Goal: Information Seeking & Learning: Learn about a topic

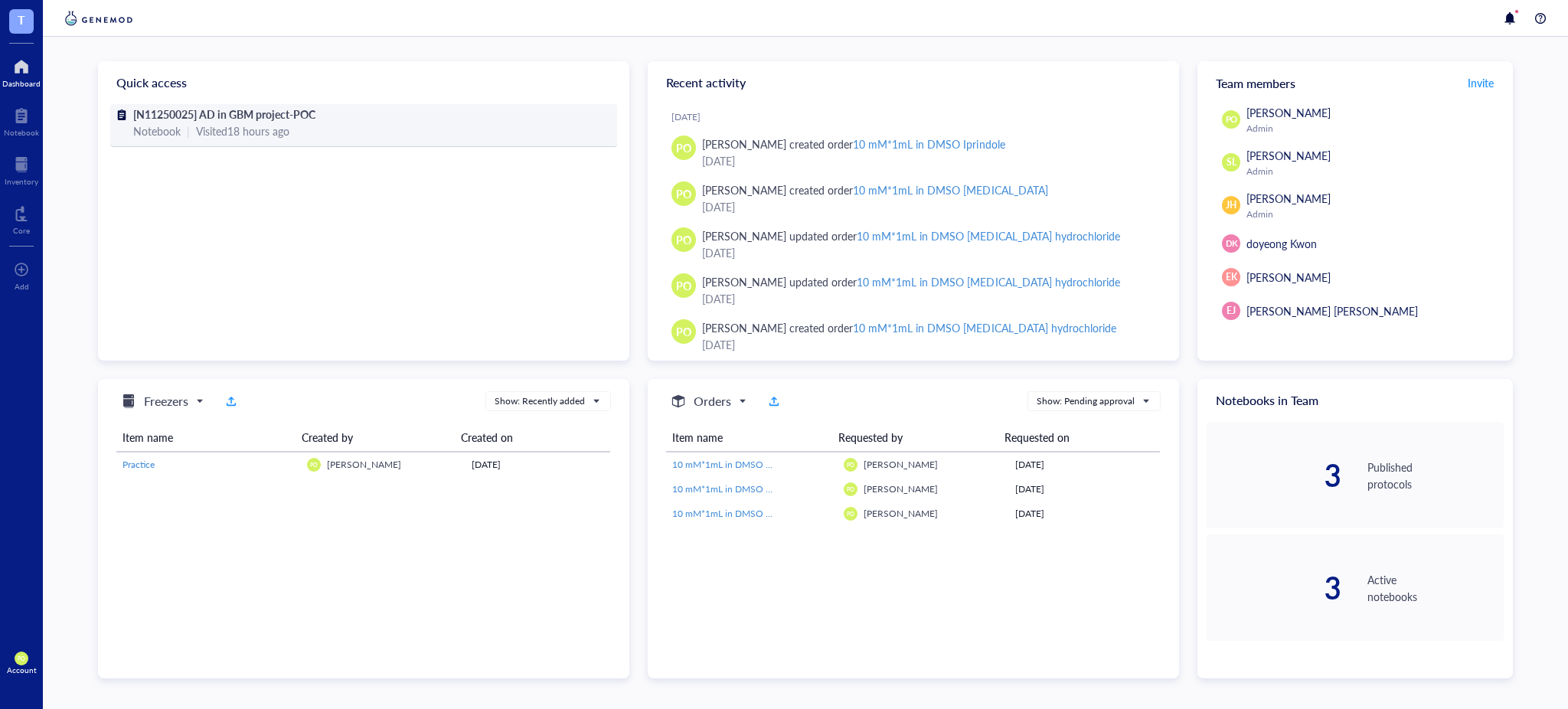
click at [343, 106] on div "[N11250025] AD in GBM project-POC" at bounding box center [363, 114] width 461 height 17
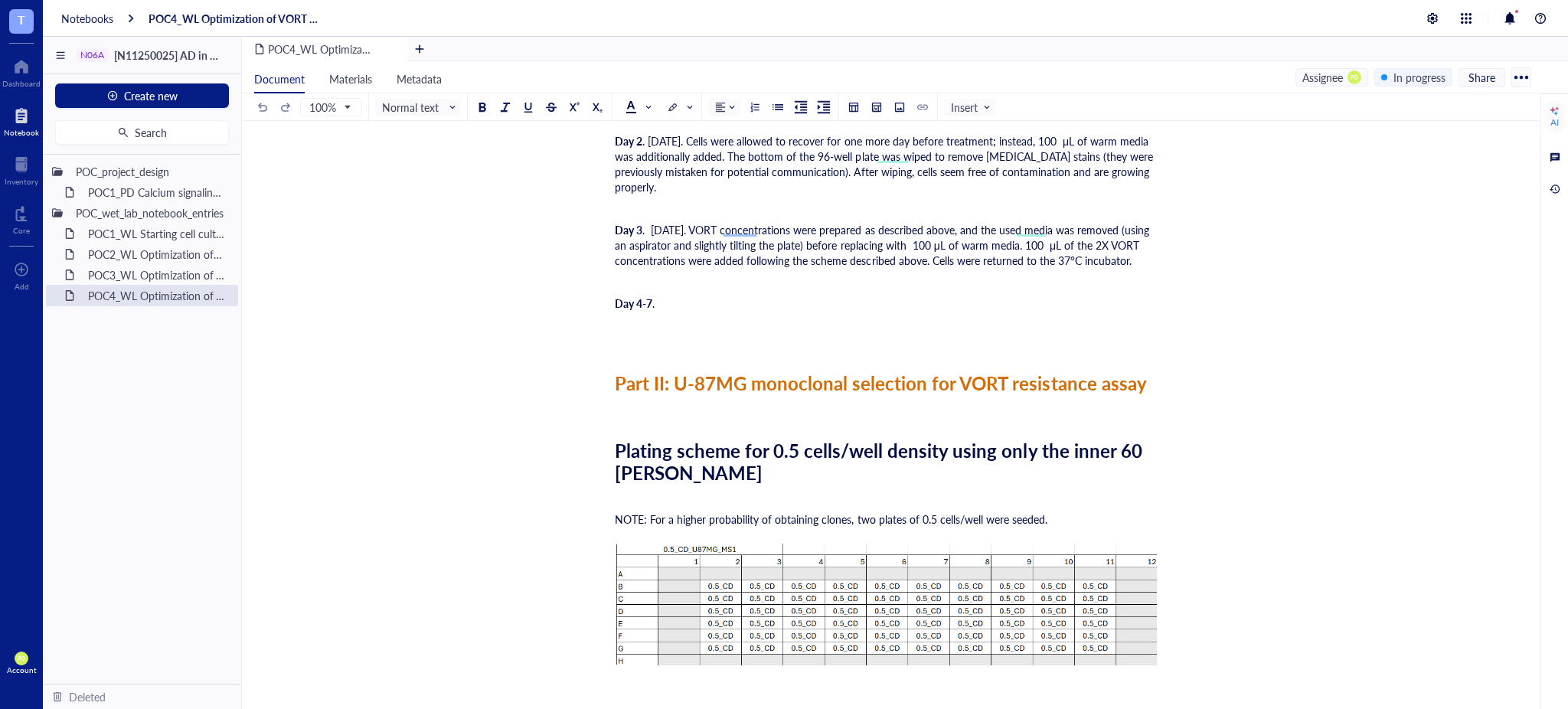
scroll to position [3065, 0]
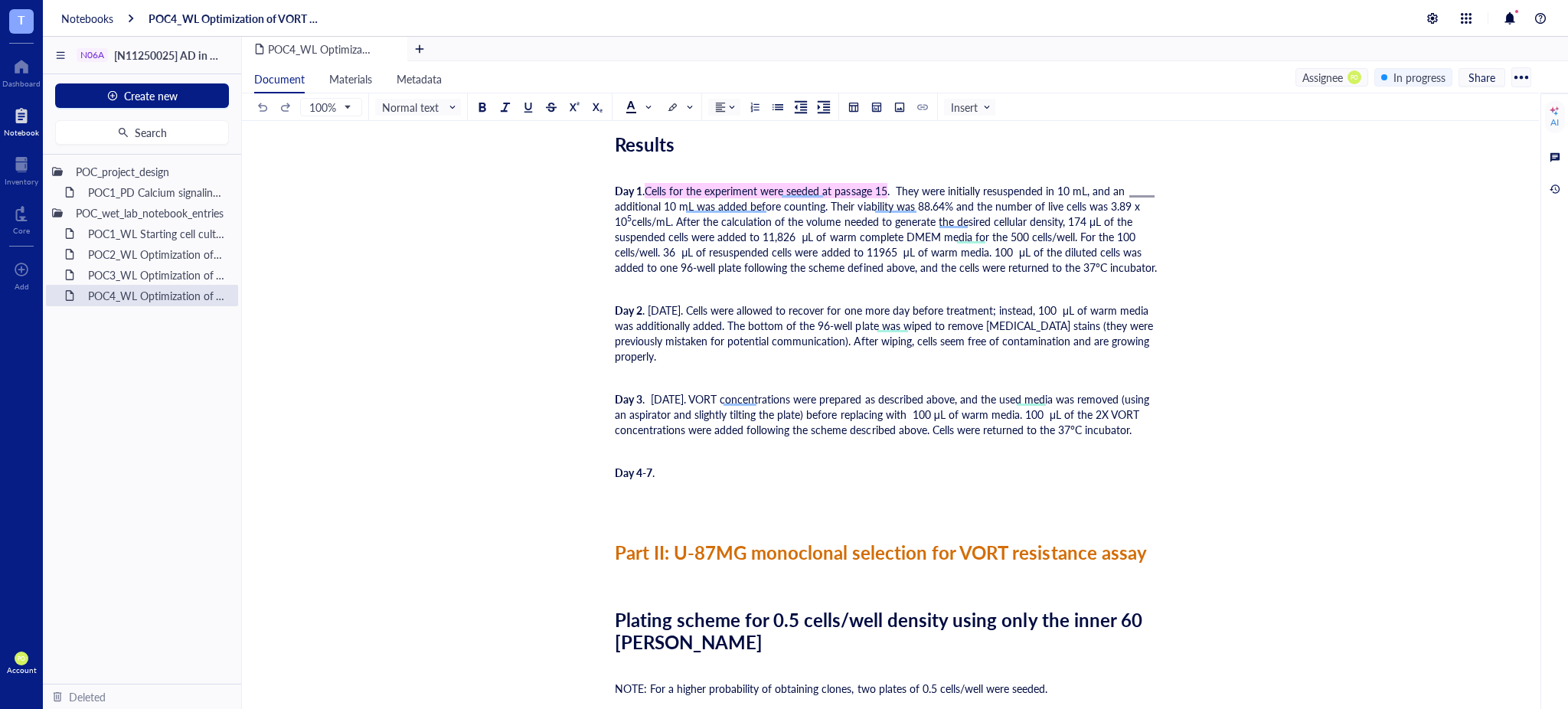
click at [674, 473] on div "Day 4-7 ." at bounding box center [887, 480] width 545 height 30
click at [678, 469] on div "Day 4-7 ." at bounding box center [887, 480] width 545 height 30
click at [840, 482] on div "Day 4-7 . Cells were monitored on Day 6 (" at bounding box center [887, 480] width 545 height 30
click at [837, 470] on div "Day 4-7 . Cells were monitored on Day 6 (" at bounding box center [887, 480] width 545 height 30
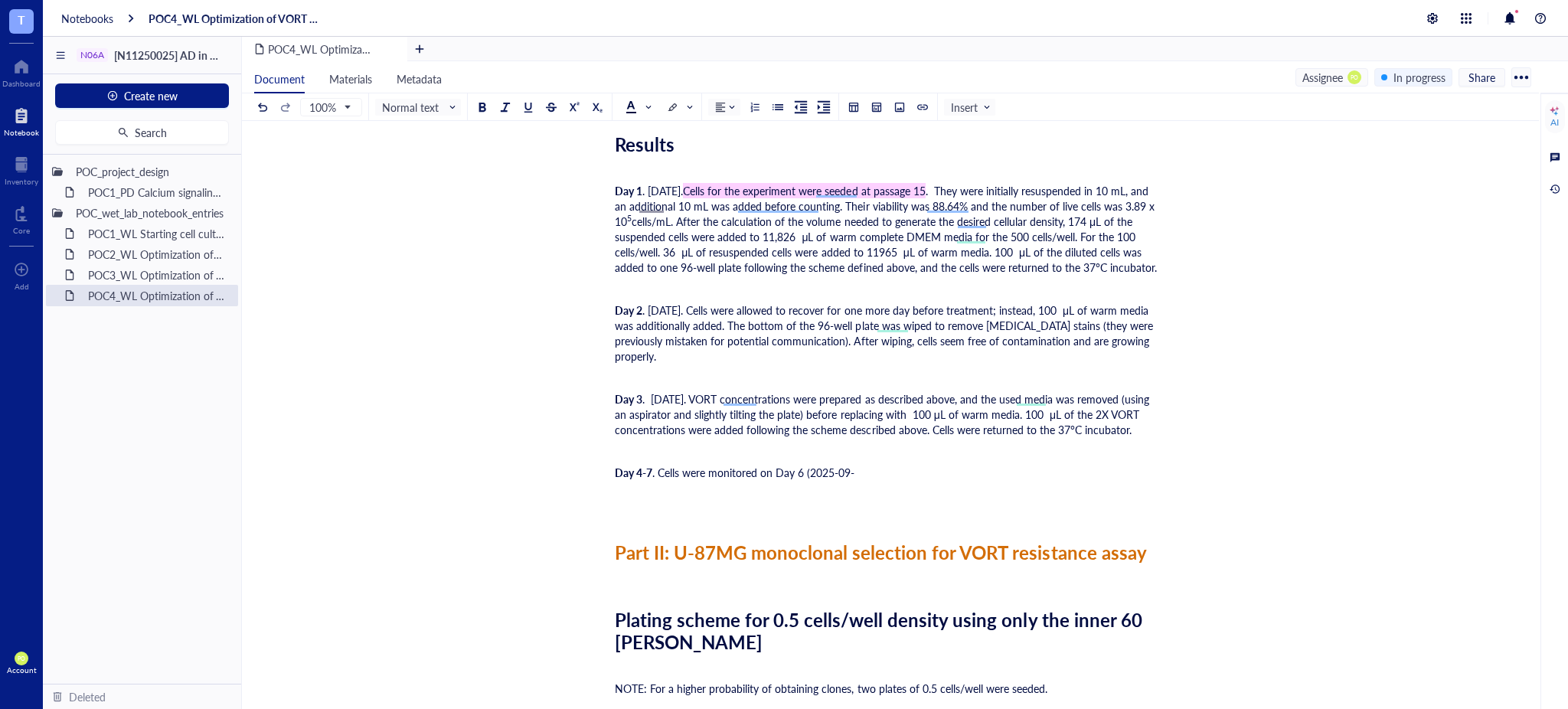
click at [879, 467] on div "Day 4-7 . Cells were monitored on Day 6 (2025-09-" at bounding box center [887, 480] width 545 height 30
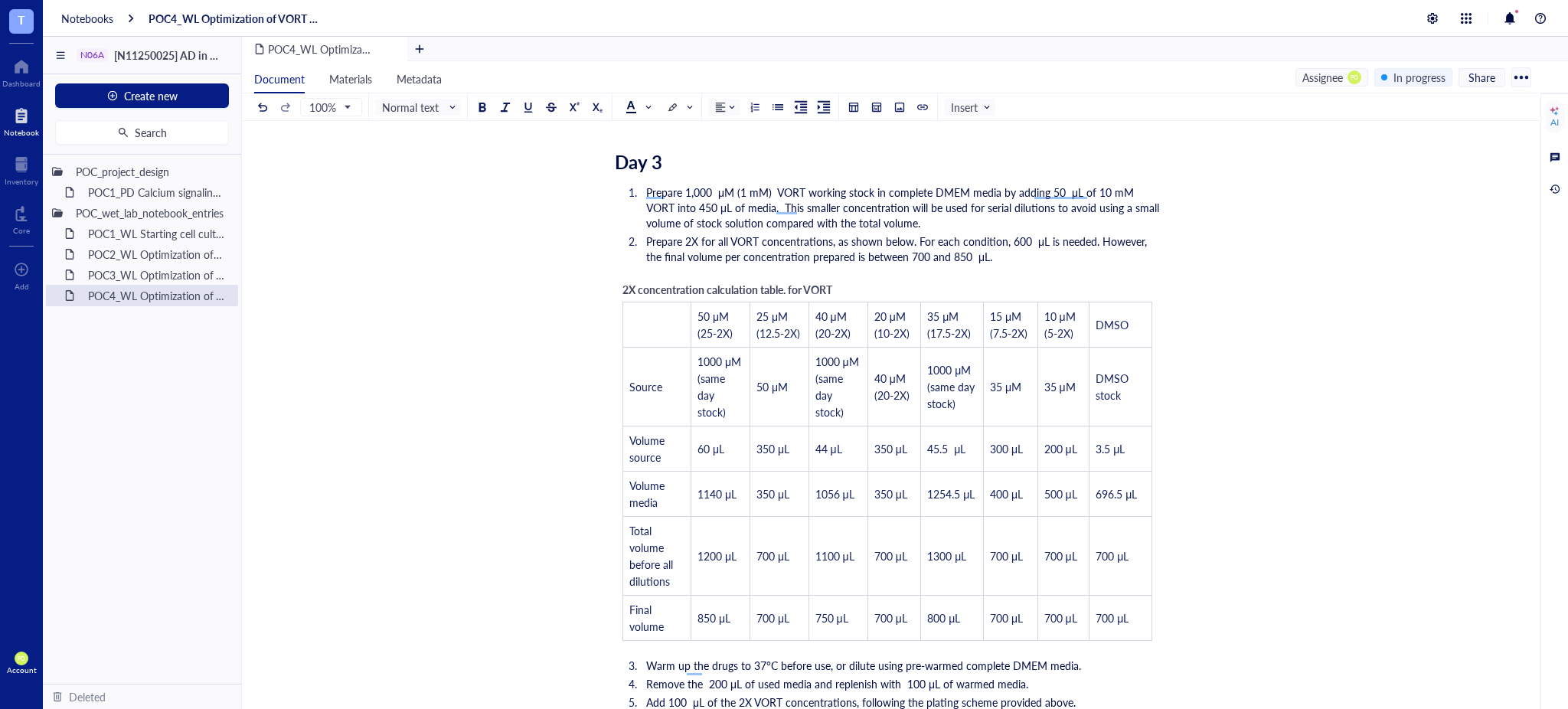
scroll to position [2043, 0]
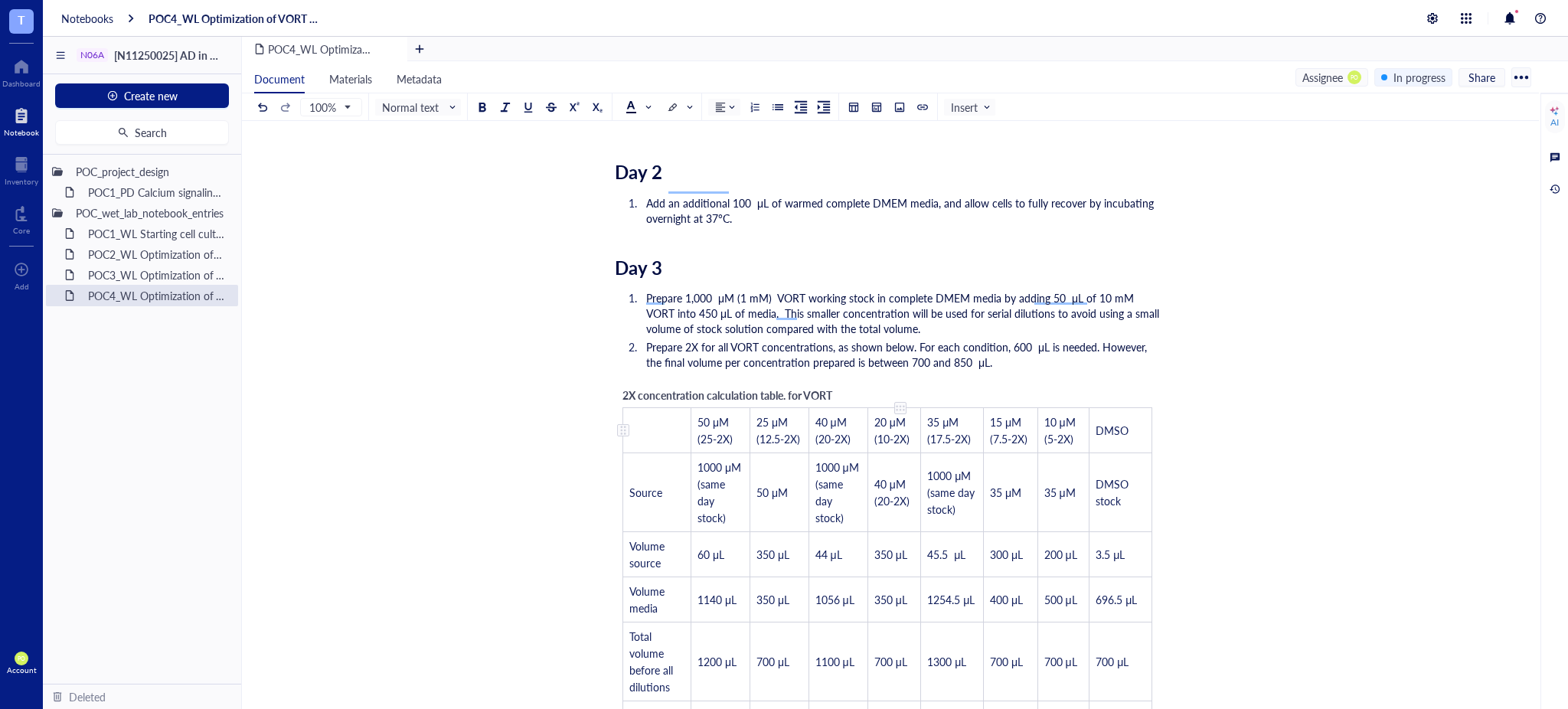
click at [907, 415] on span "20 μM (10-2X)" at bounding box center [892, 431] width 35 height 32
drag, startPoint x: 903, startPoint y: 404, endPoint x: 890, endPoint y: 407, distance: 13.3
click at [890, 415] on span "20 μM (10-2X)" at bounding box center [892, 431] width 35 height 32
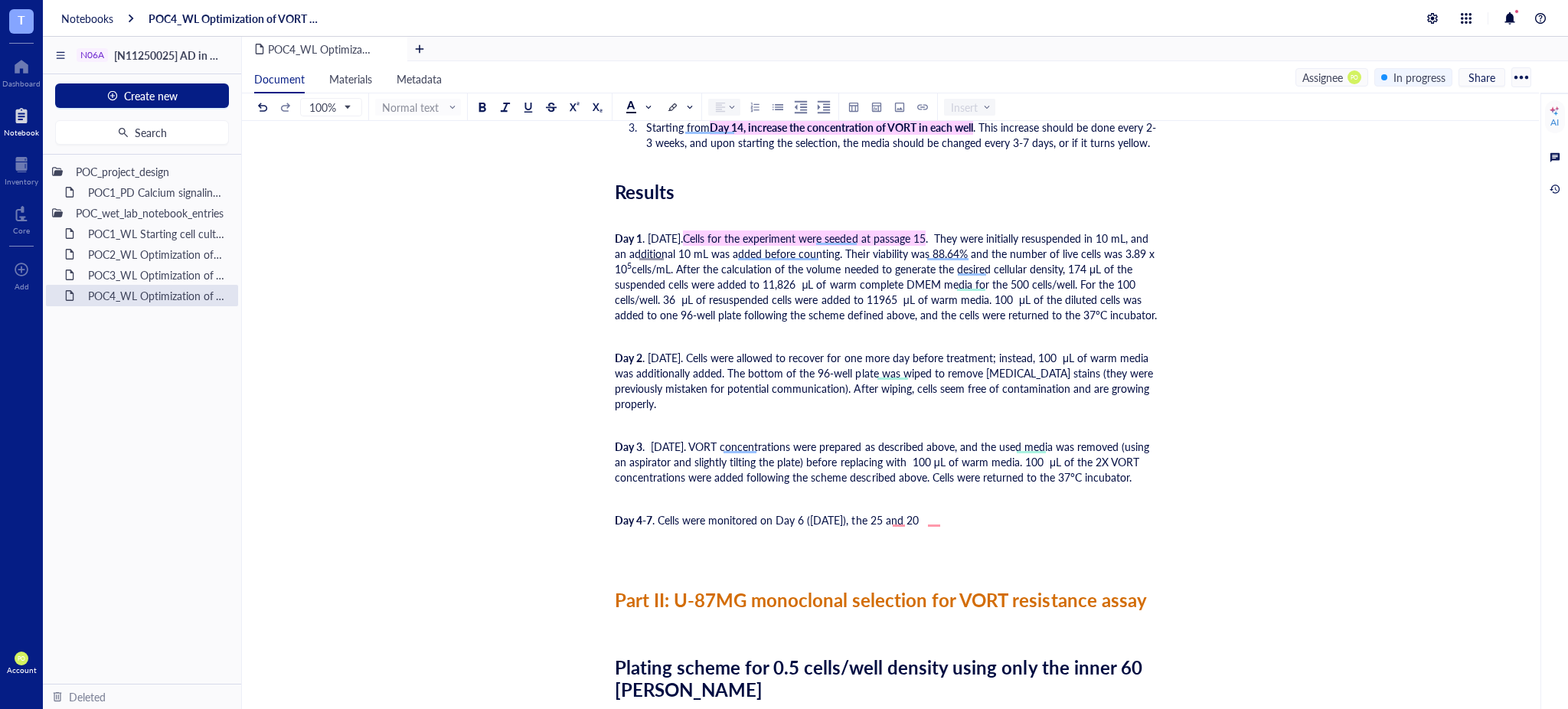
scroll to position [3065, 0]
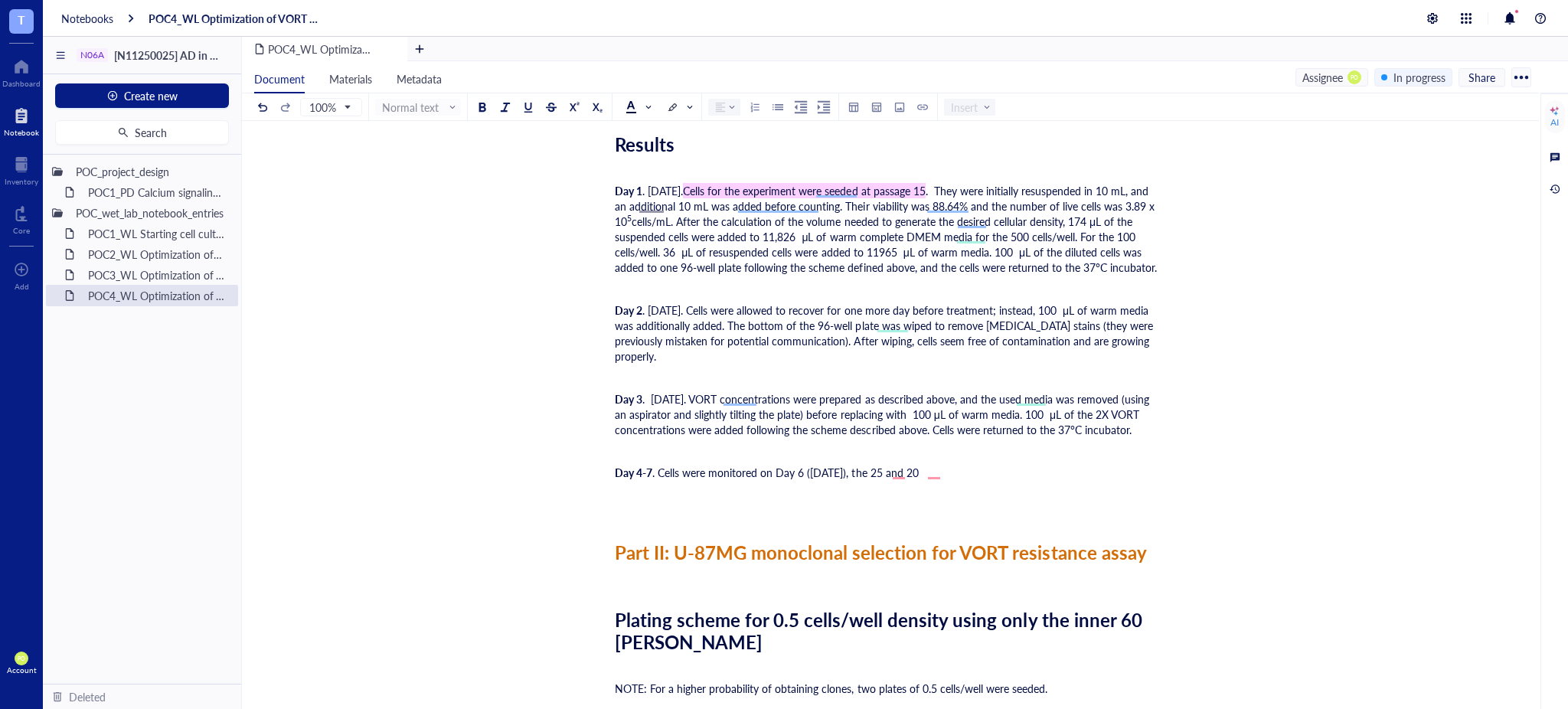
click at [956, 466] on div "Day 4-7 . Cells were monitored on Day 6 ([DATE]), the 25 and 20" at bounding box center [887, 480] width 545 height 30
drag, startPoint x: 1022, startPoint y: 471, endPoint x: 976, endPoint y: 469, distance: 46.0
click at [976, 469] on div "Day 4-7 . Cells were monitored on Day 6 ([DATE]), the 25 and 20 20 μM (10-2X)" at bounding box center [887, 480] width 545 height 30
drag, startPoint x: 976, startPoint y: 475, endPoint x: 956, endPoint y: 475, distance: 20.0
click at [953, 475] on span ". Cells were monitored on Day 6 ([DATE]), the 25 and 20 20 μM" at bounding box center [802, 473] width 301 height 15
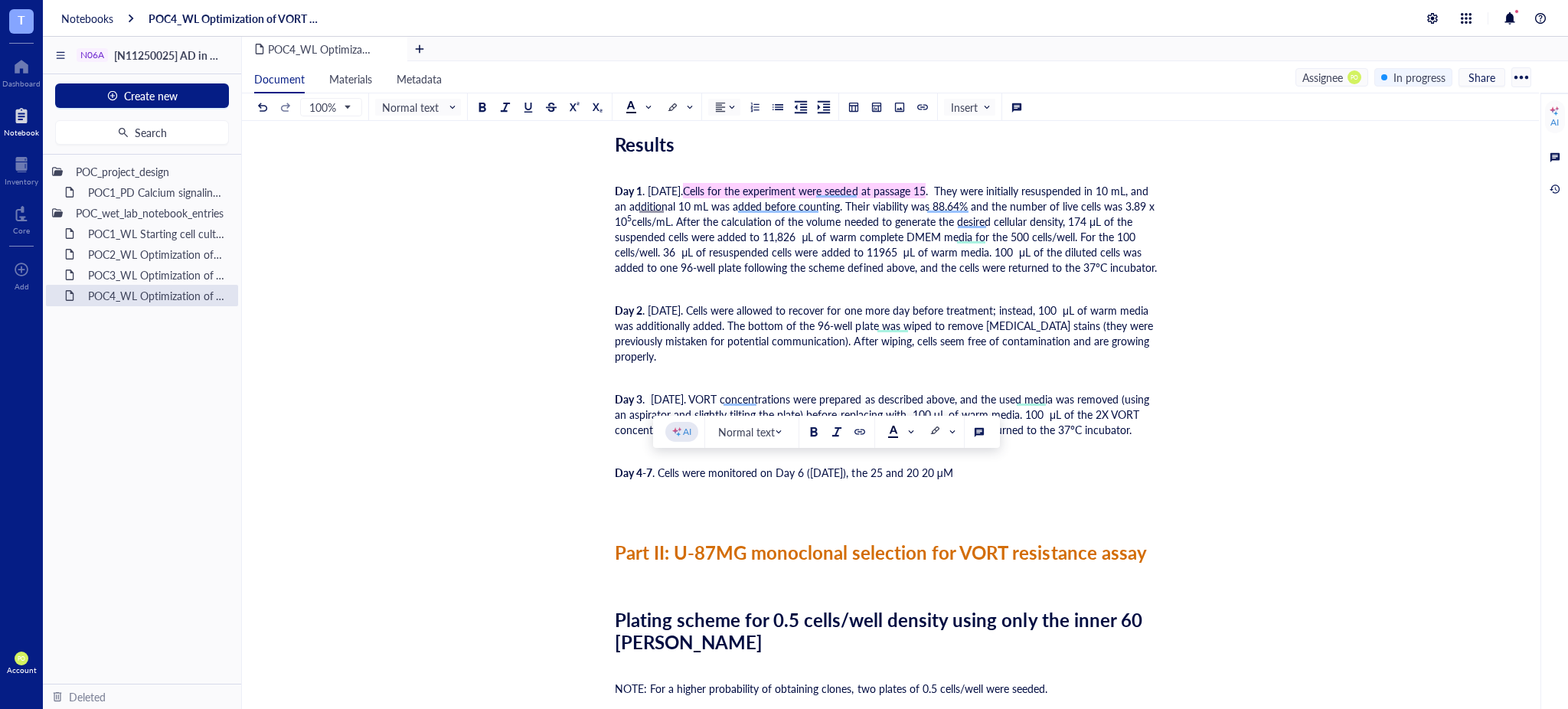
click at [1056, 476] on div "Day 4-7 . Cells were monitored on Day 6 ([DATE]), the 25 and 20 20 μM" at bounding box center [887, 480] width 545 height 30
drag, startPoint x: 958, startPoint y: 469, endPoint x: 942, endPoint y: 471, distance: 16.1
click at [942, 471] on span ". Cells were monitored on Day 6 ([DATE]), the 25 and 20 20 μM" at bounding box center [802, 473] width 301 height 15
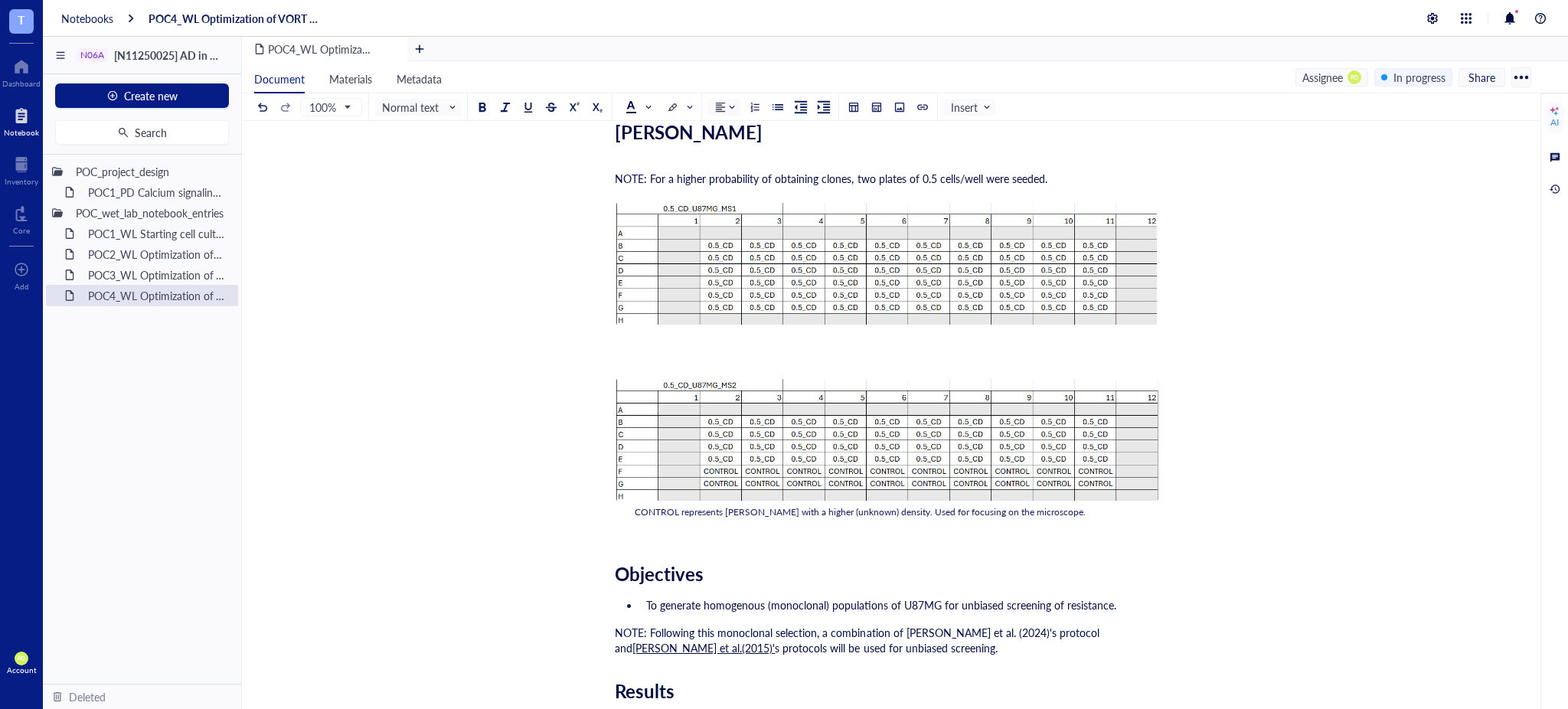
scroll to position [3234, 0]
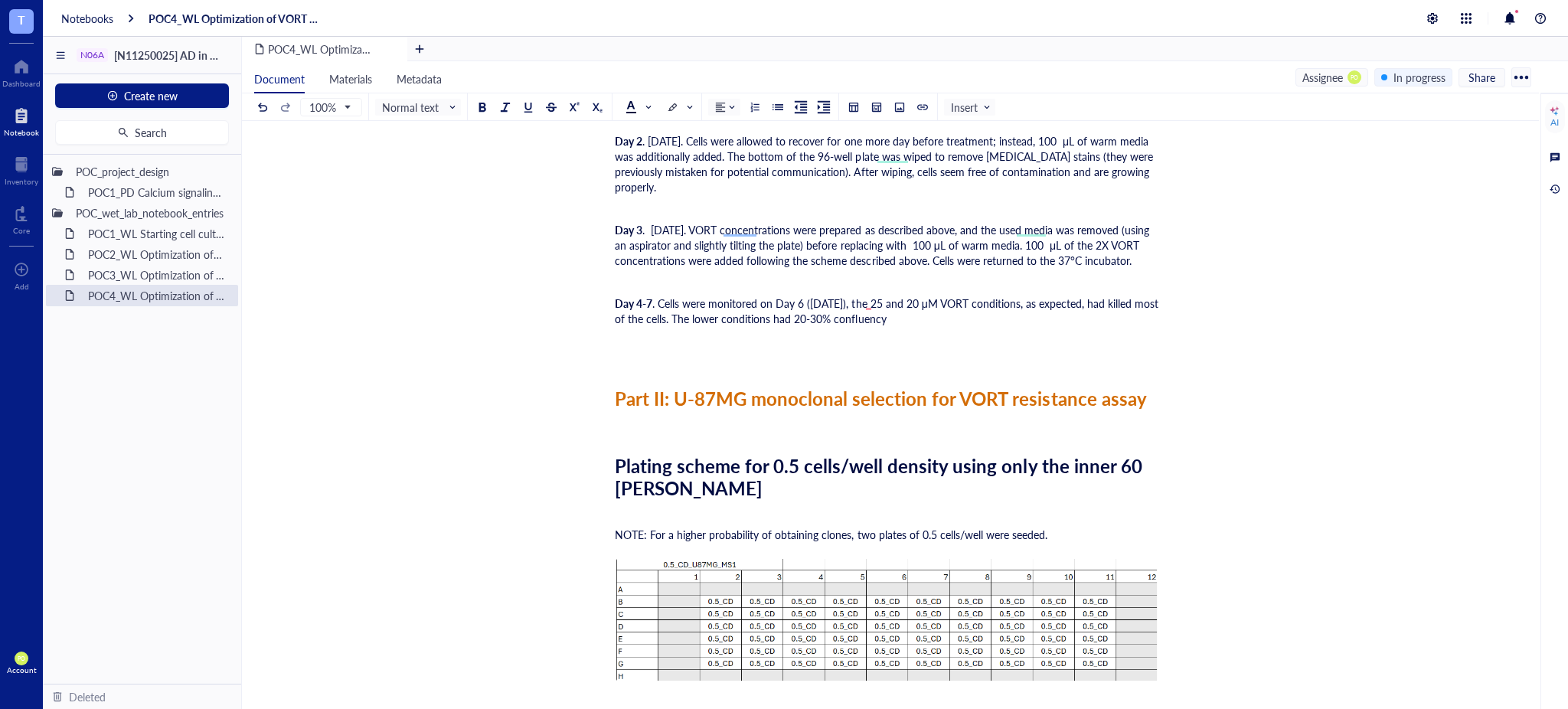
click at [870, 303] on span ". Cells were monitored on Day 6 ([DATE]), the 25 and 20 μM VORT conditions, as …" at bounding box center [888, 311] width 546 height 30
click at [925, 314] on div "Day 4-7 . Cells were monitored on Day 6 ([DATE]); the 25 and 20 μM VORT conditi…" at bounding box center [887, 319] width 545 height 46
click at [890, 317] on span ". Cells were monitored on Day 6 ([DATE]); the 25 and 20 μM VORT conditions, as …" at bounding box center [888, 311] width 547 height 30
click at [959, 312] on div "Day 4-7 . Cells were monitored on Day 6 ([DATE]); the 25 and 20 μM VORT conditi…" at bounding box center [887, 319] width 545 height 46
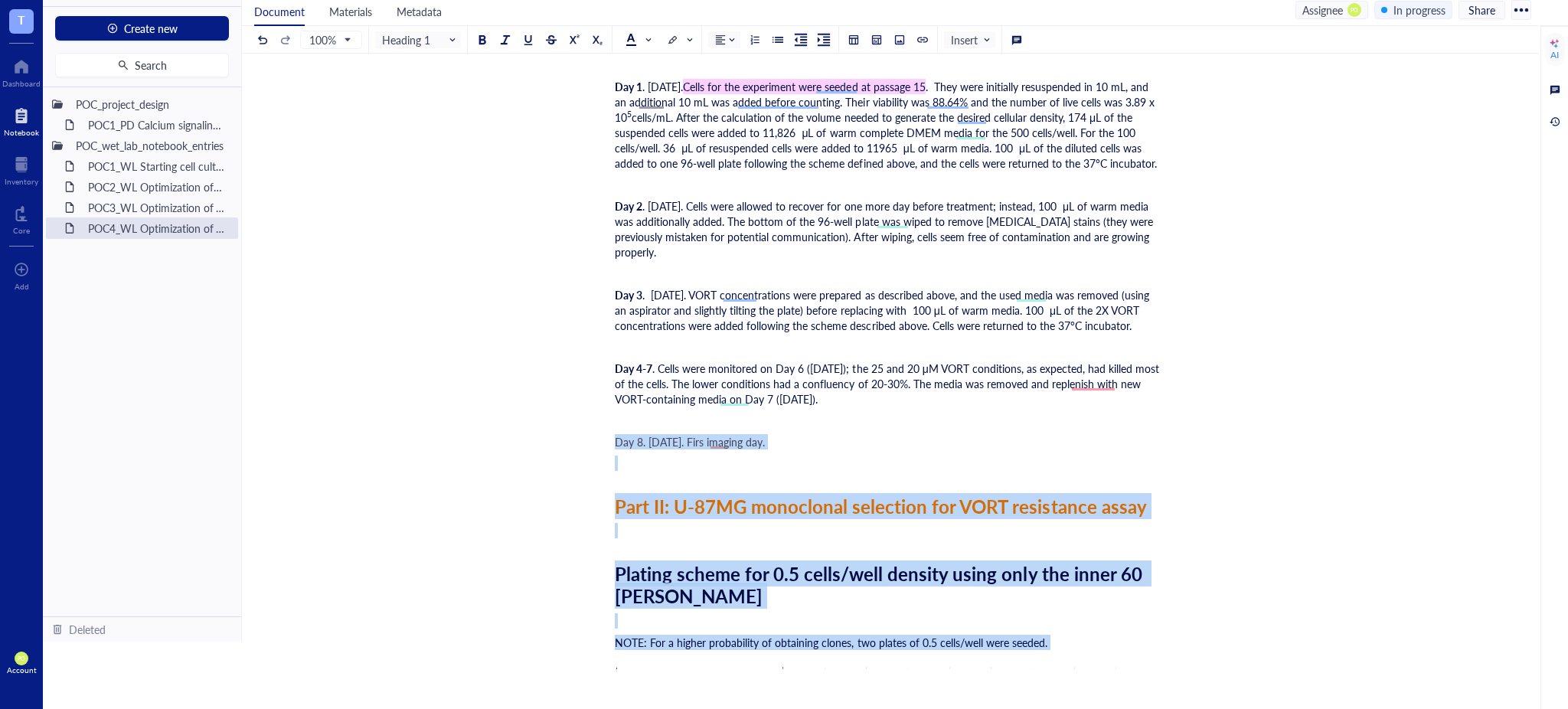
scroll to position [3169, 0]
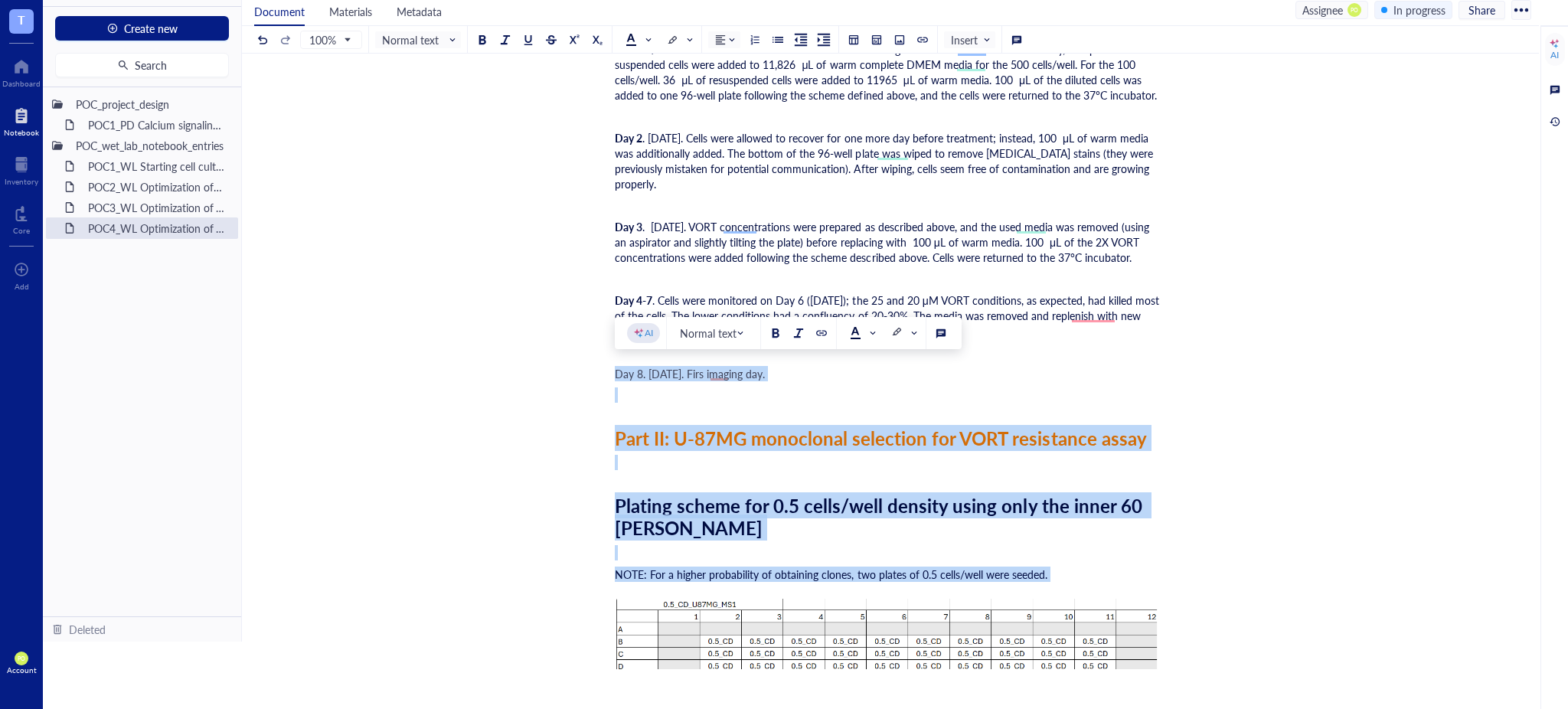
drag, startPoint x: 615, startPoint y: 622, endPoint x: 793, endPoint y: 375, distance: 304.5
click at [793, 375] on div "Day 8. [DATE]. Firs imaging day." at bounding box center [887, 374] width 545 height 15
click at [646, 46] on span at bounding box center [638, 40] width 28 height 23
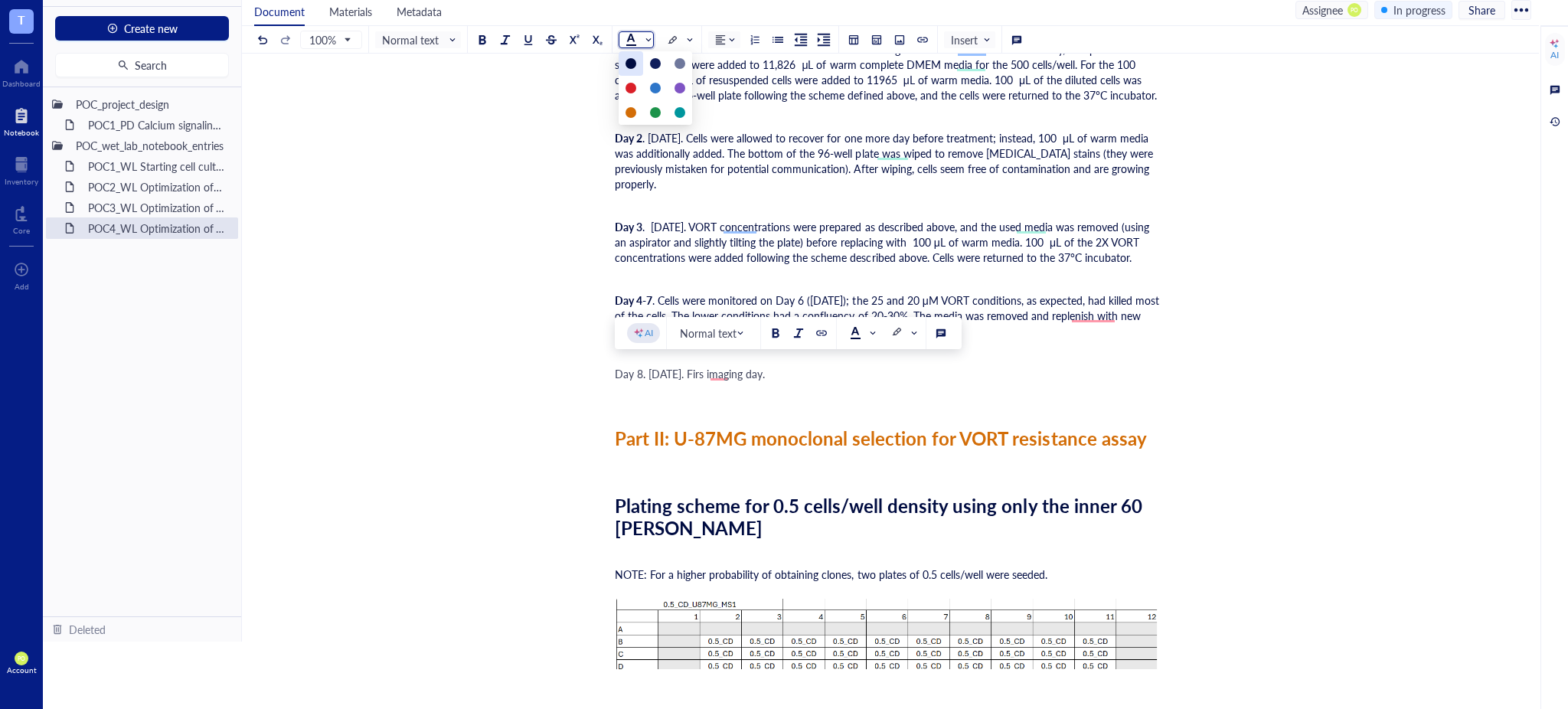
click at [626, 60] on div at bounding box center [630, 63] width 10 height 10
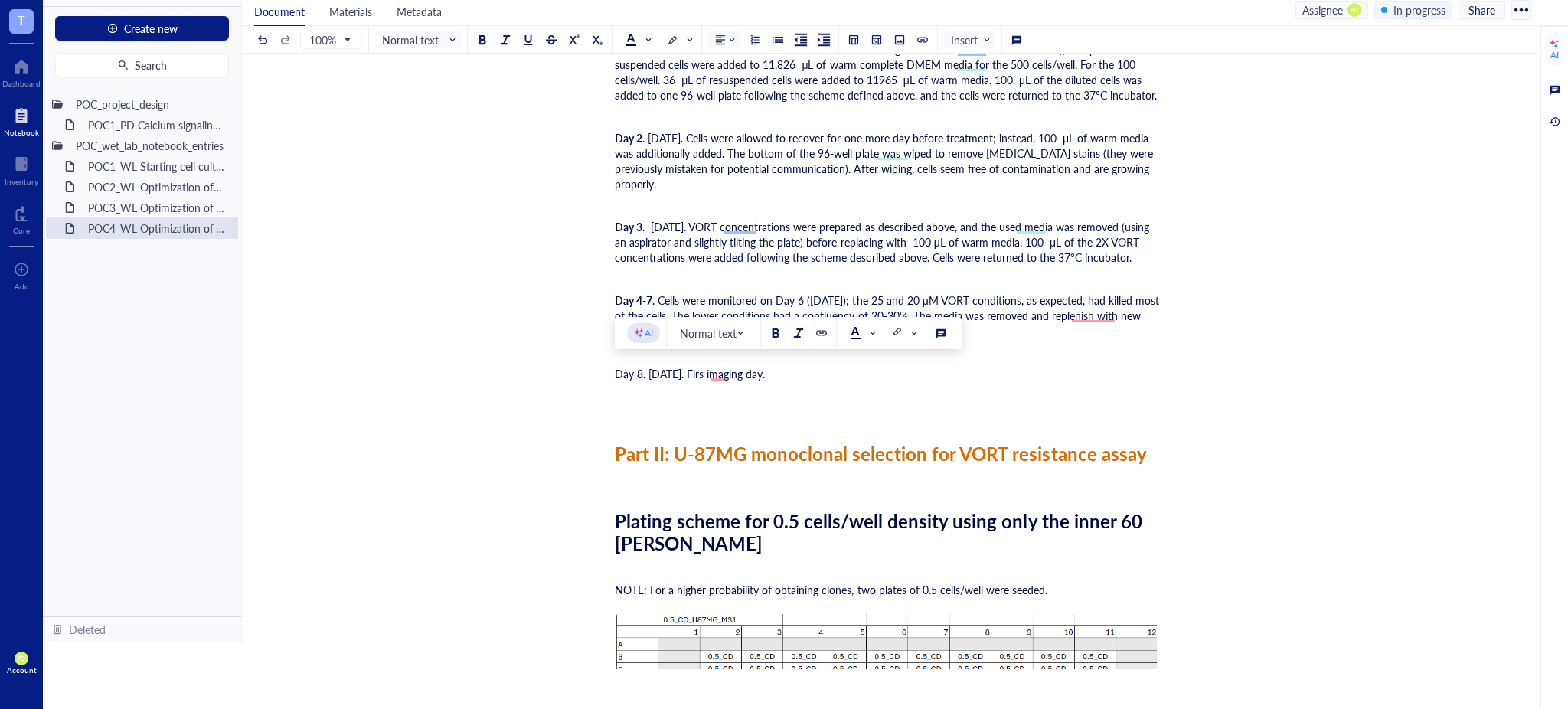
click at [809, 373] on div "Day 8. [DATE]. Firs imaging day." at bounding box center [887, 382] width 545 height 30
drag, startPoint x: 642, startPoint y: 374, endPoint x: 613, endPoint y: 368, distance: 29.6
click at [484, 44] on div at bounding box center [482, 39] width 10 height 10
click at [729, 373] on span ". [DATE]. Firs imaging day." at bounding box center [703, 374] width 121 height 15
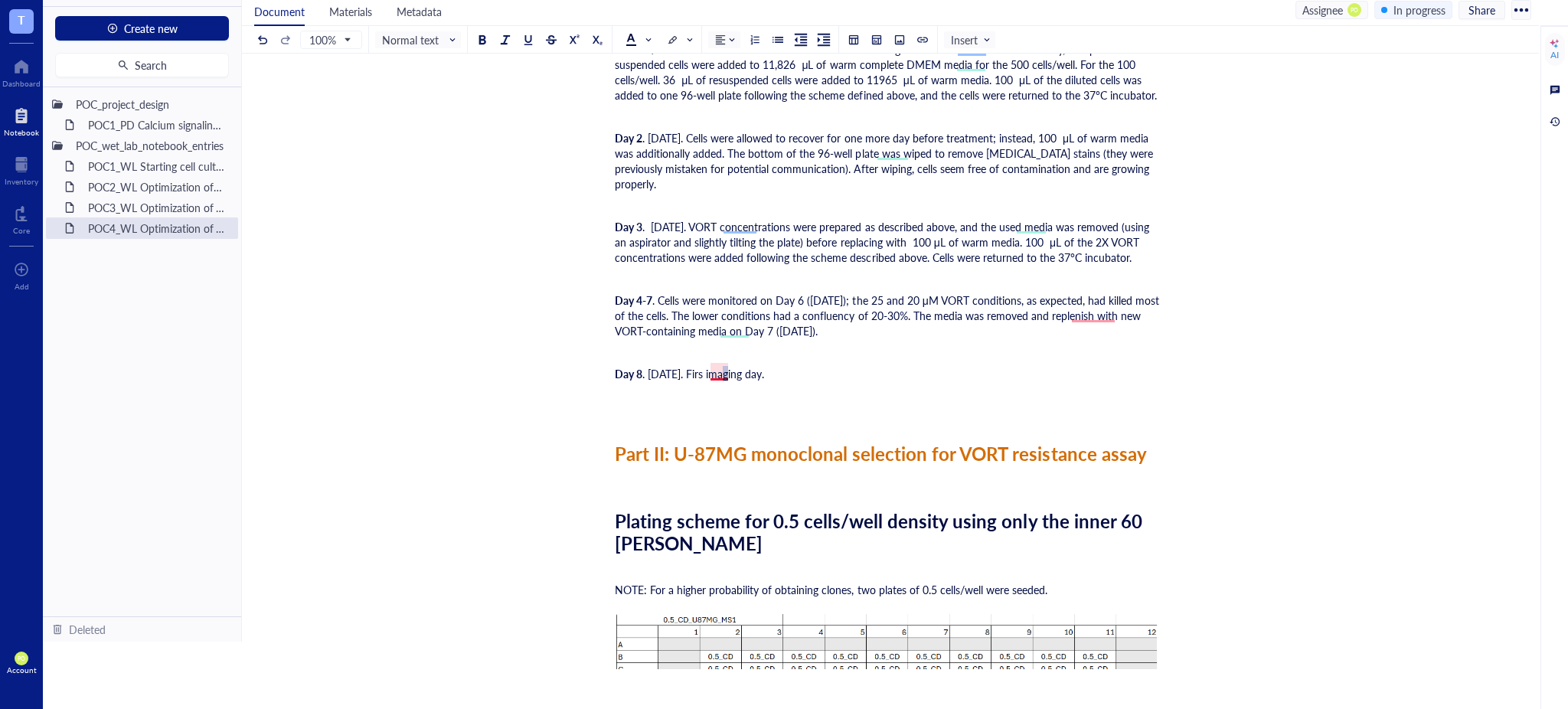
click at [728, 373] on span ". [DATE]. Firs imaging day." at bounding box center [703, 374] width 121 height 15
click at [805, 375] on div "Day 8 . [DATE]. First imaging day." at bounding box center [887, 382] width 545 height 30
click at [851, 369] on div "Day 8 . [DATE]. First imaging day." at bounding box center [887, 382] width 545 height 30
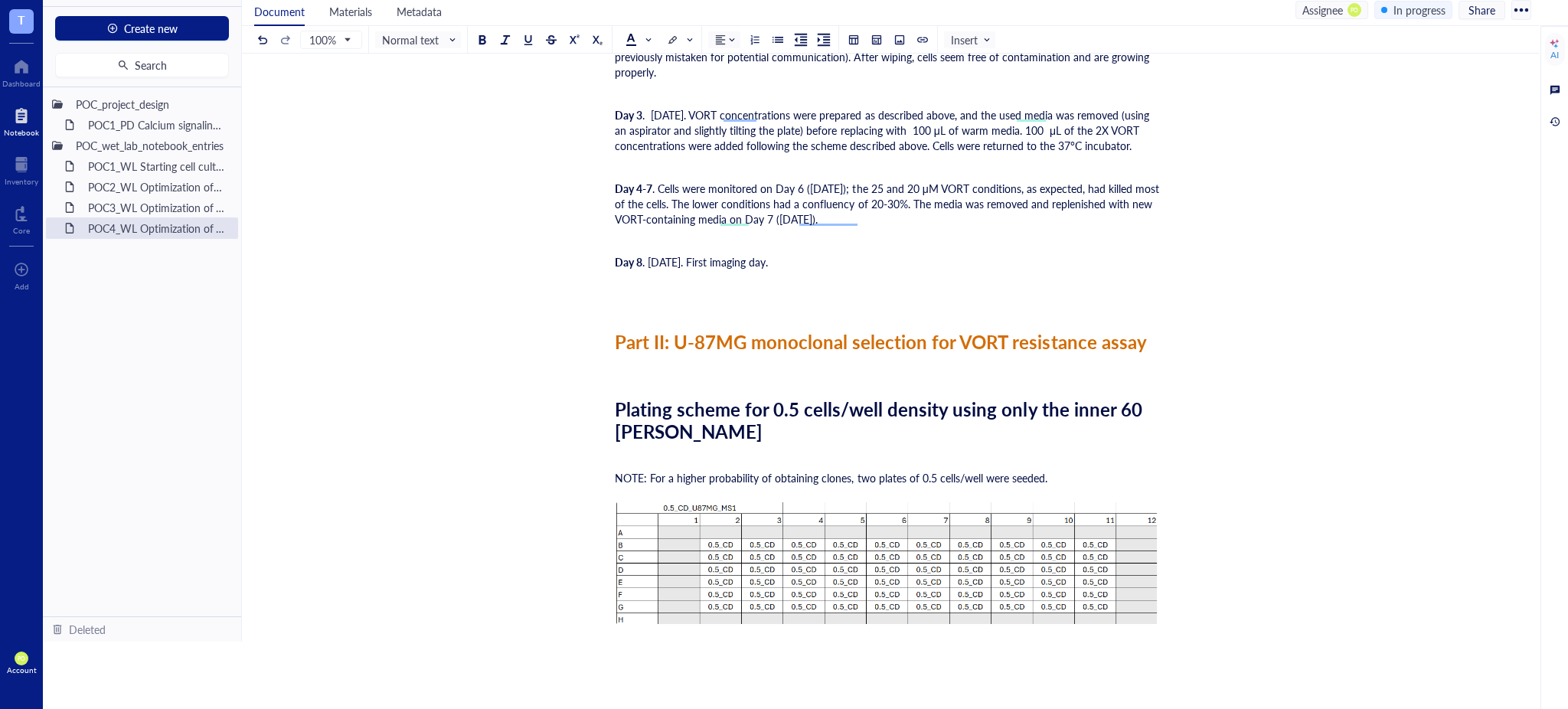
scroll to position [2878, 0]
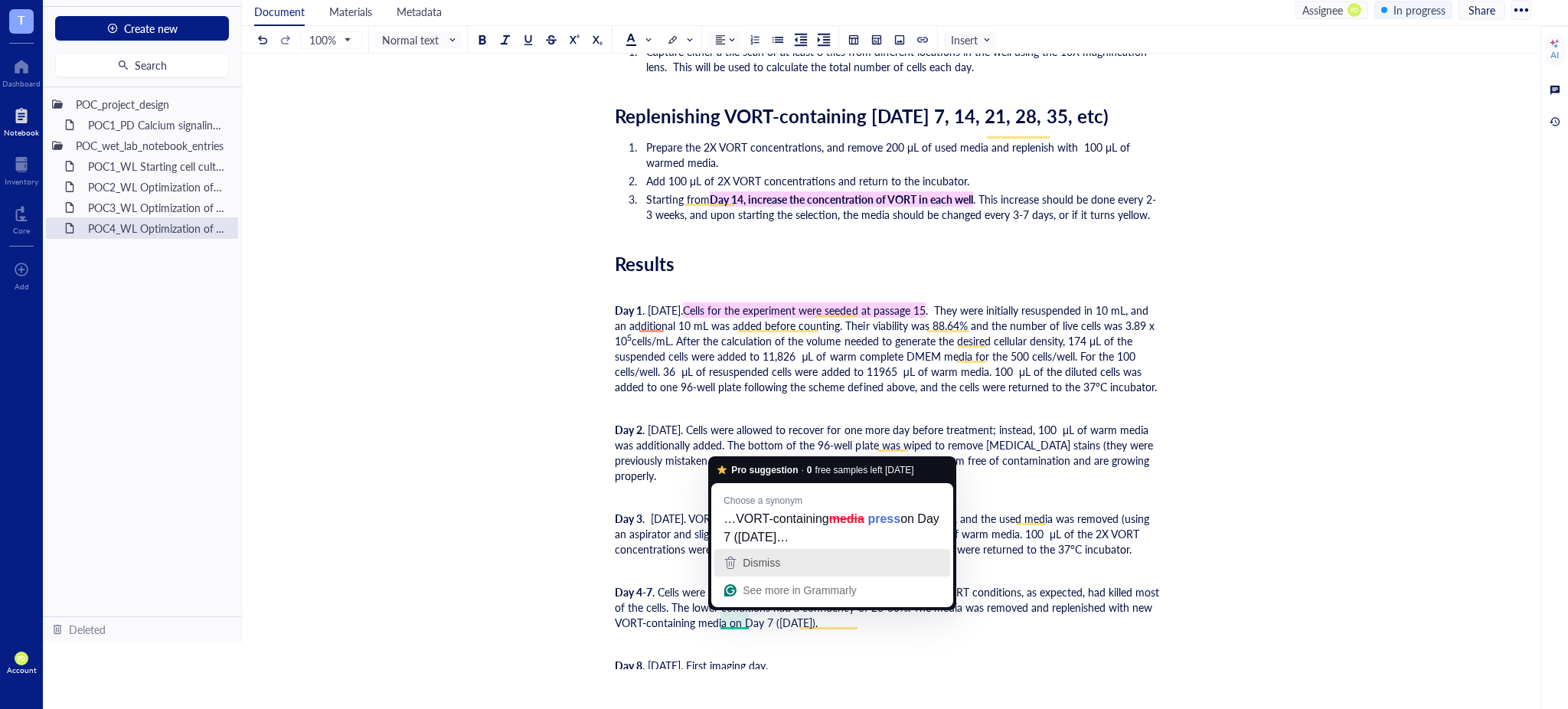
click at [781, 566] on span "Dismiss" at bounding box center [762, 563] width 38 height 12
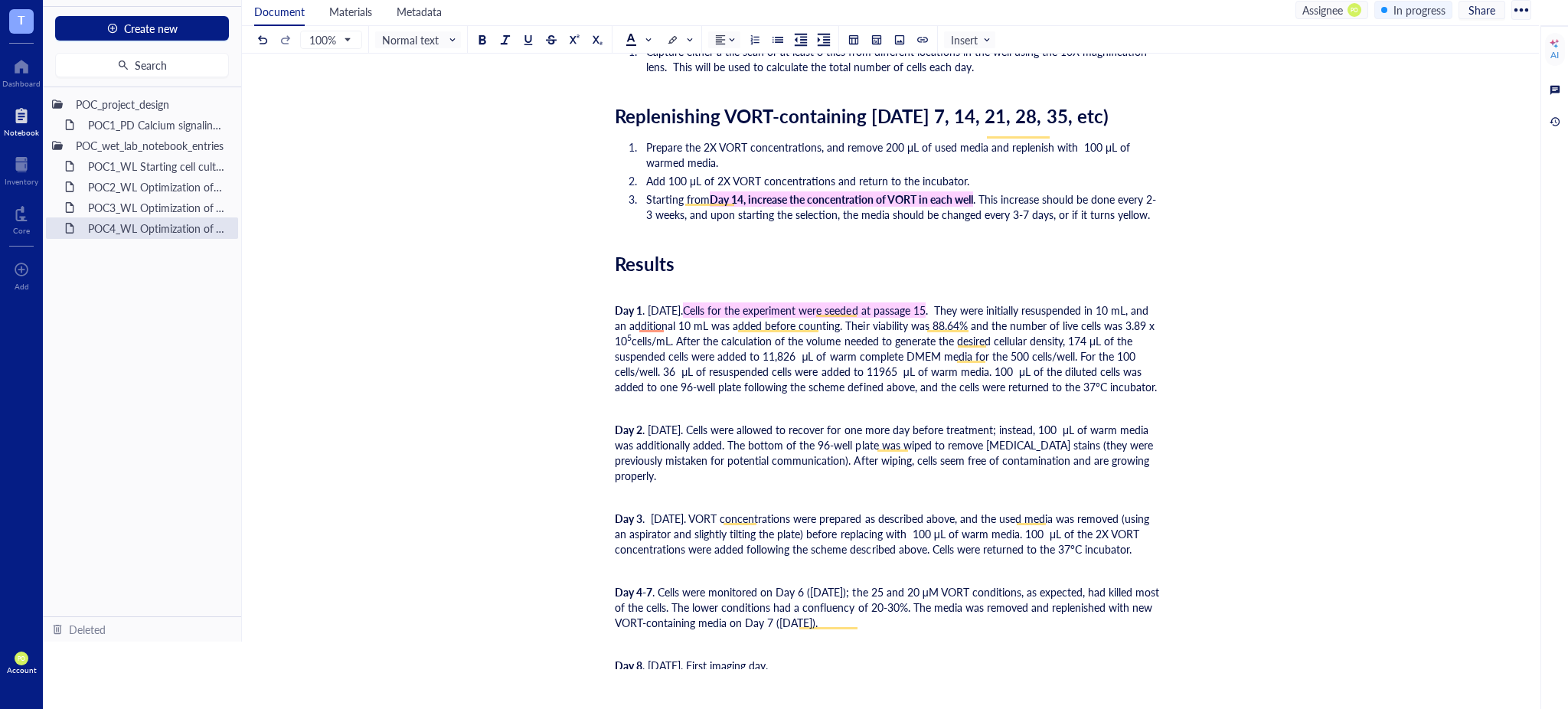
click at [839, 669] on div "Day 8 . [DATE]. First imaging day." at bounding box center [887, 673] width 545 height 30
click at [721, 621] on span ". Cells were monitored on Day 6 ([DATE]); the 25 and 20 μM VORT conditions, as …" at bounding box center [888, 607] width 547 height 46
click at [847, 658] on div "Day 8 . [DATE]. First imaging day." at bounding box center [887, 673] width 545 height 30
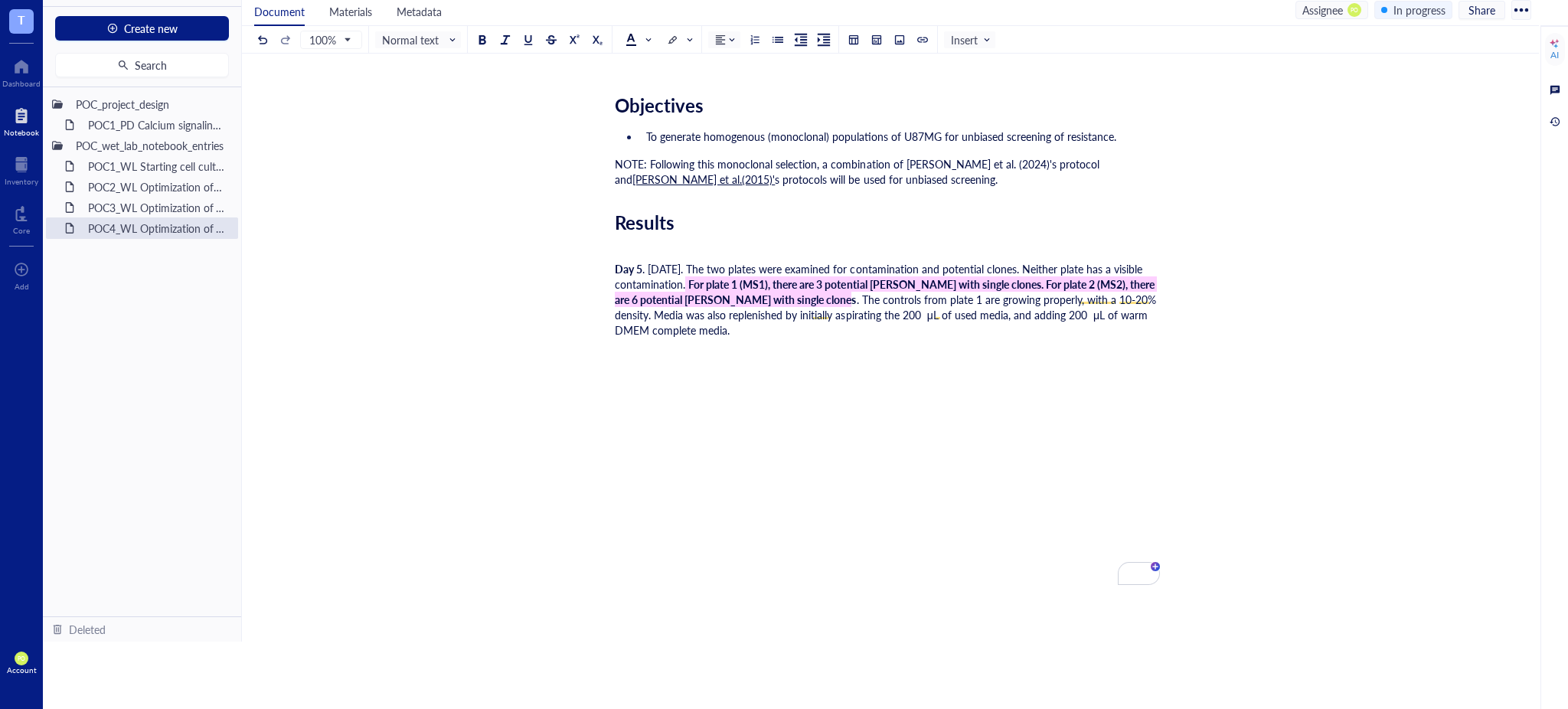
scroll to position [4024, 0]
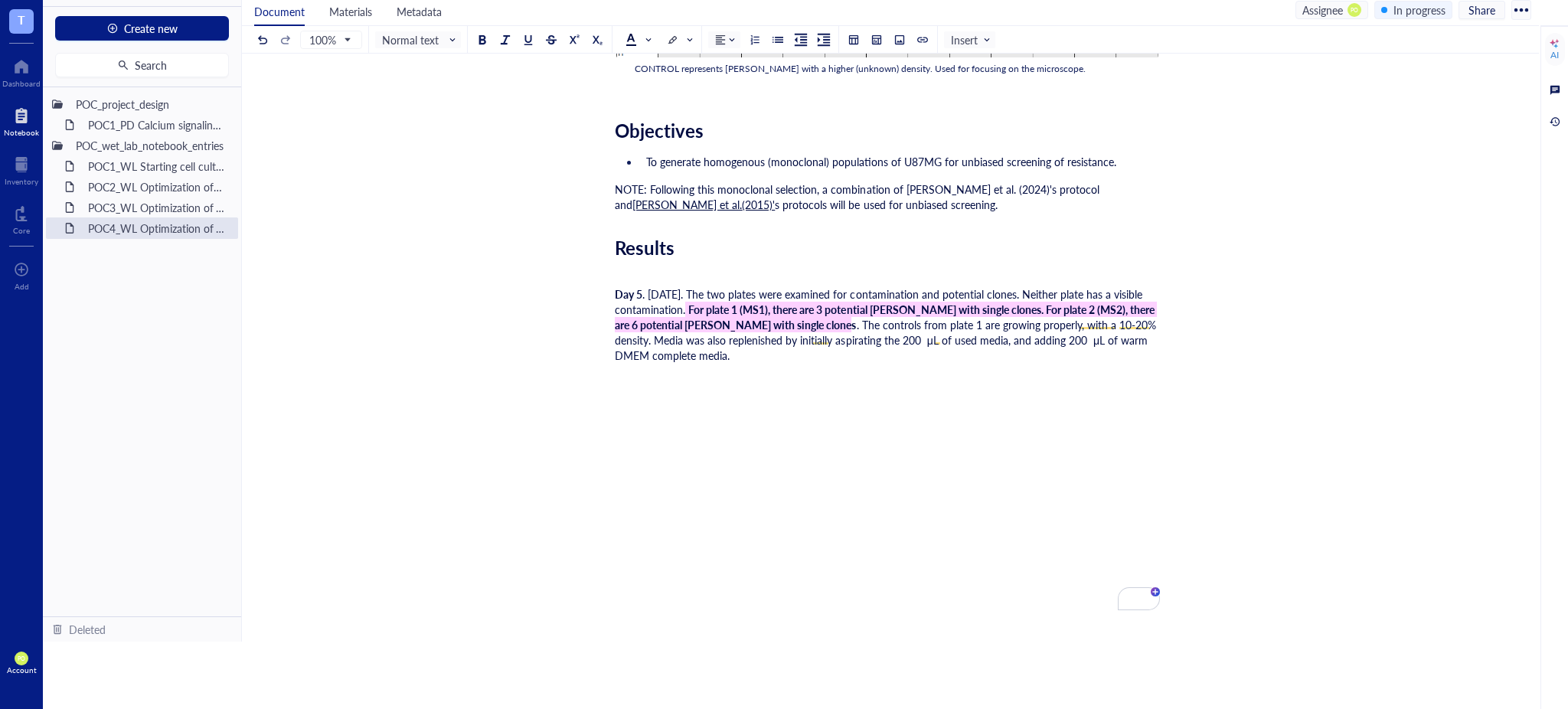
click at [664, 352] on div "Day 5 . [DATE]. The two plates were examined for contamination and potential cl…" at bounding box center [887, 325] width 545 height 77
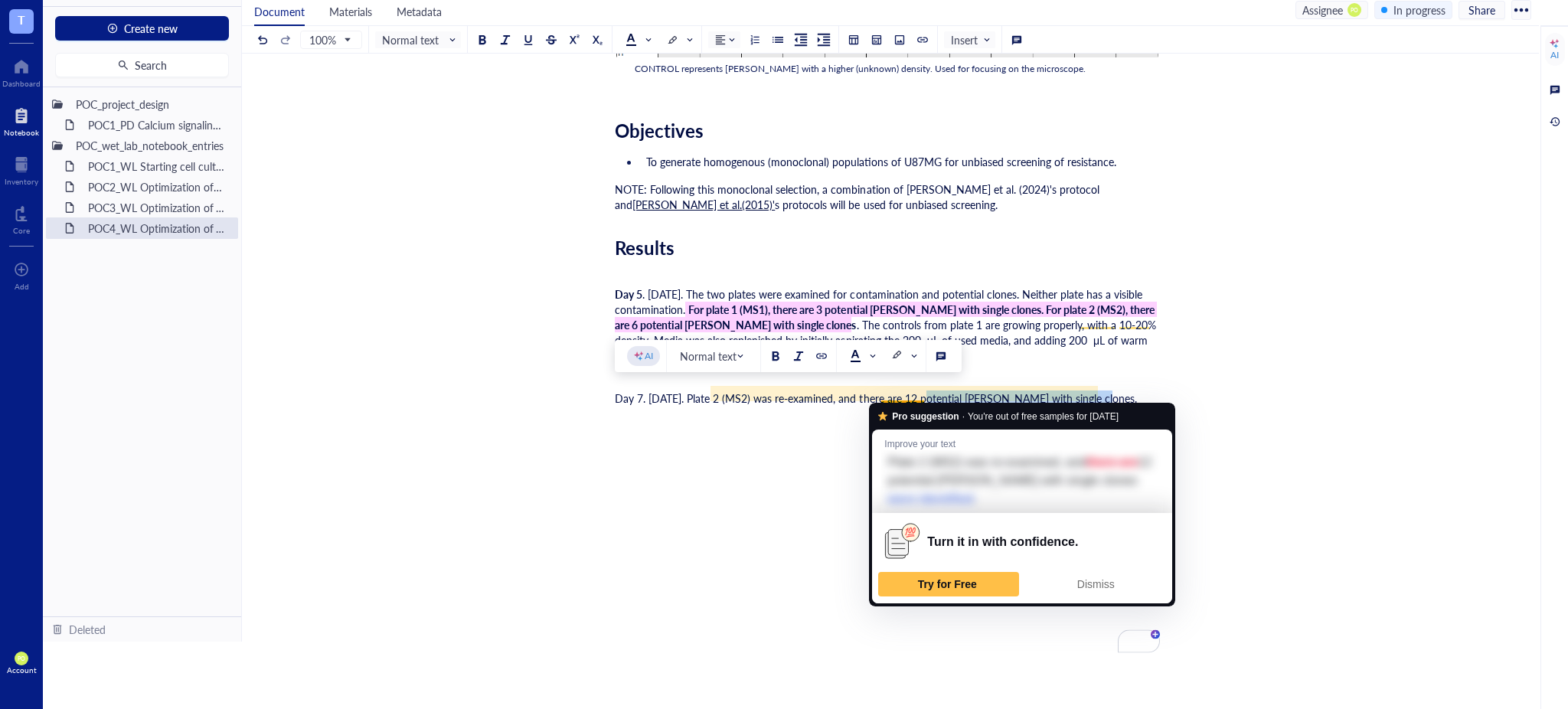
drag, startPoint x: 1096, startPoint y: 390, endPoint x: 926, endPoint y: 387, distance: 170.0
click at [926, 391] on span "Day 7. [DATE]. Plate 2 (MS2) was re-examined, and there are 12 potential [PERSO…" at bounding box center [876, 399] width 523 height 15
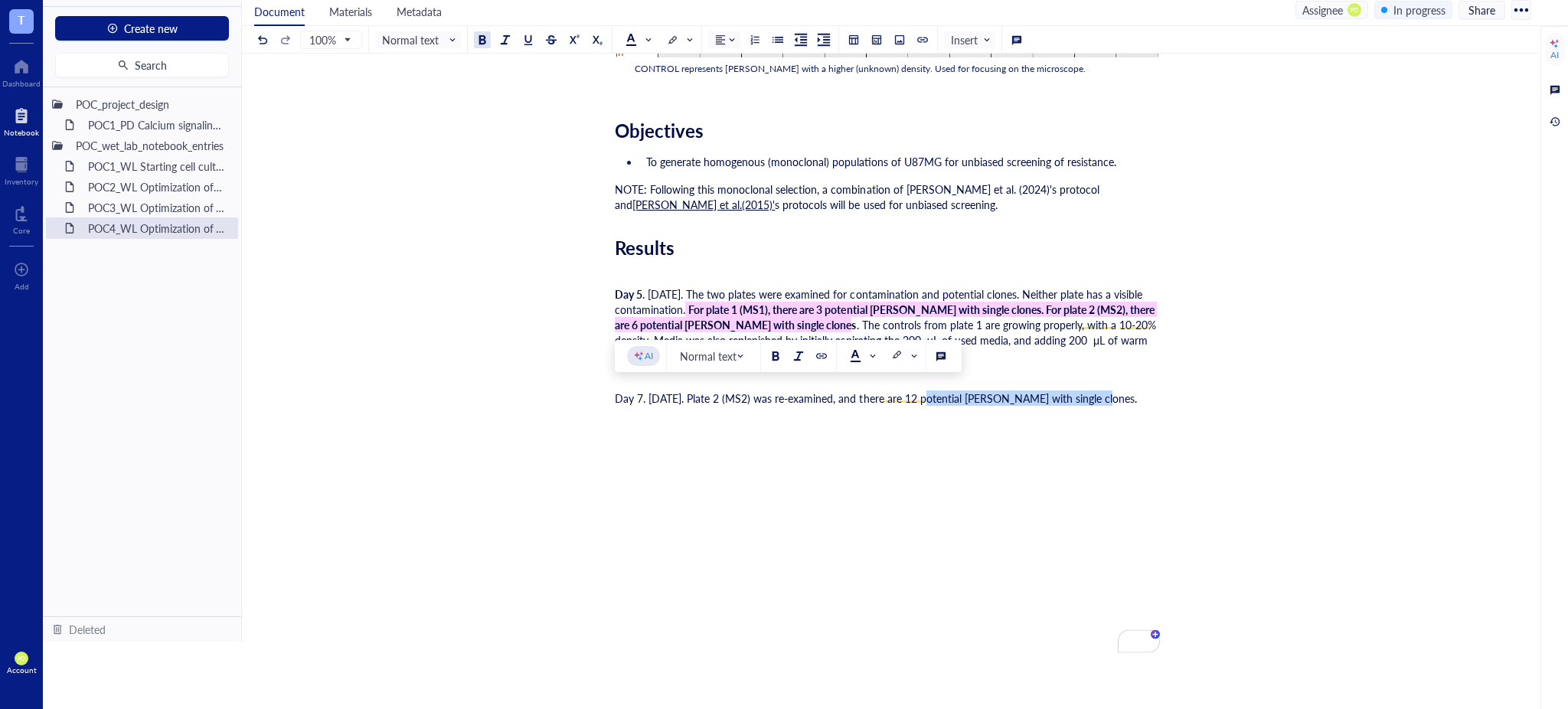
click at [482, 36] on div at bounding box center [482, 39] width 10 height 10
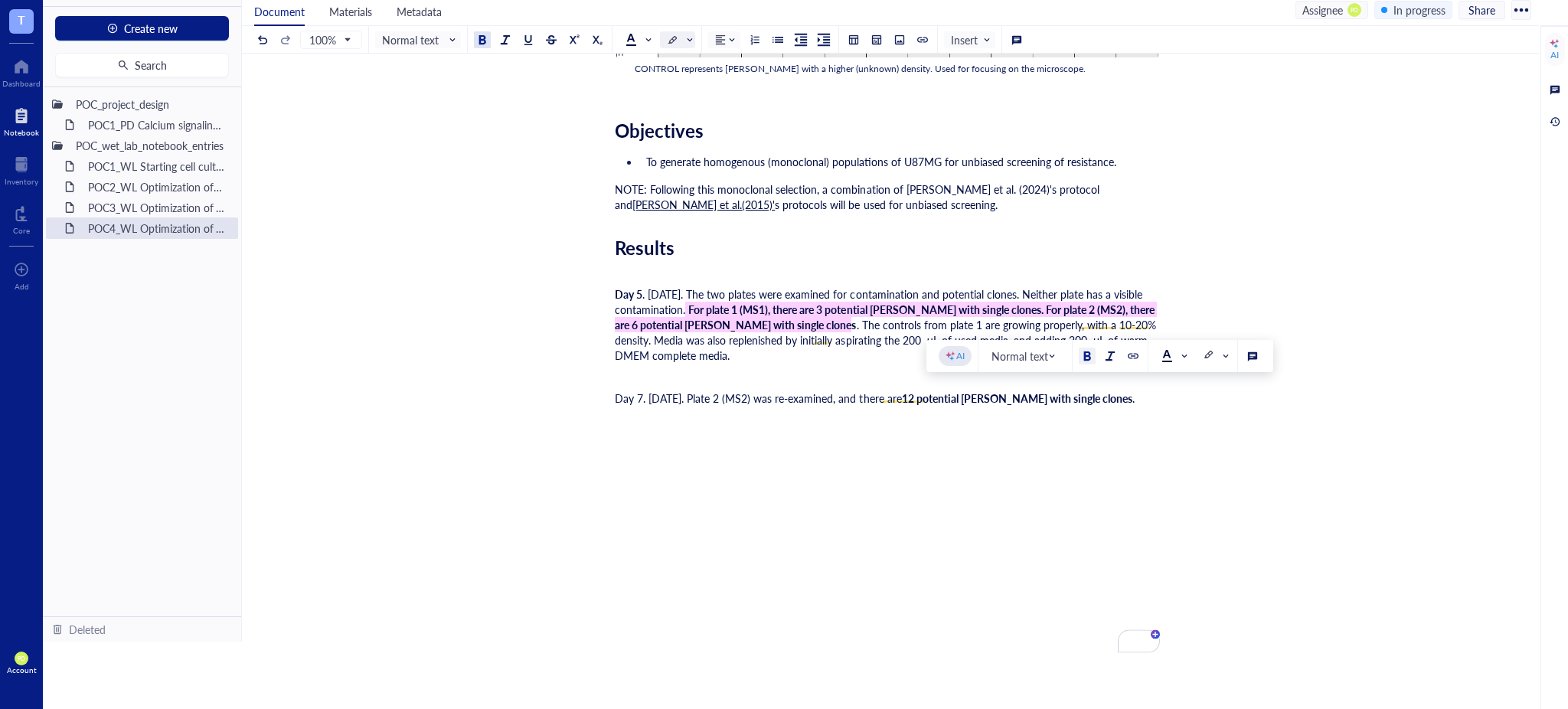
click at [681, 36] on span at bounding box center [679, 40] width 25 height 15
click at [672, 90] on div at bounding box center [672, 87] width 10 height 10
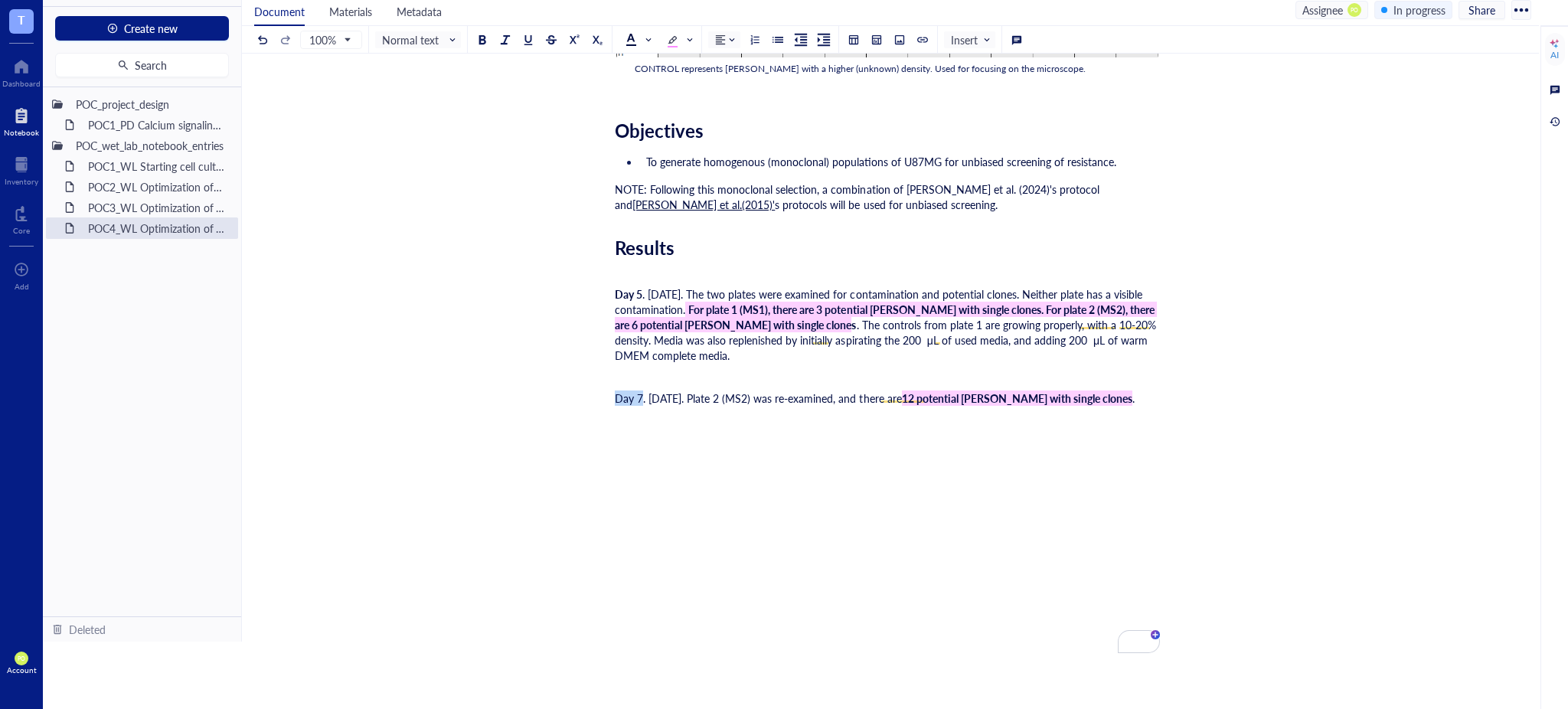
drag, startPoint x: 641, startPoint y: 396, endPoint x: 614, endPoint y: 390, distance: 27.7
click at [630, 41] on div at bounding box center [630, 39] width 10 height 10
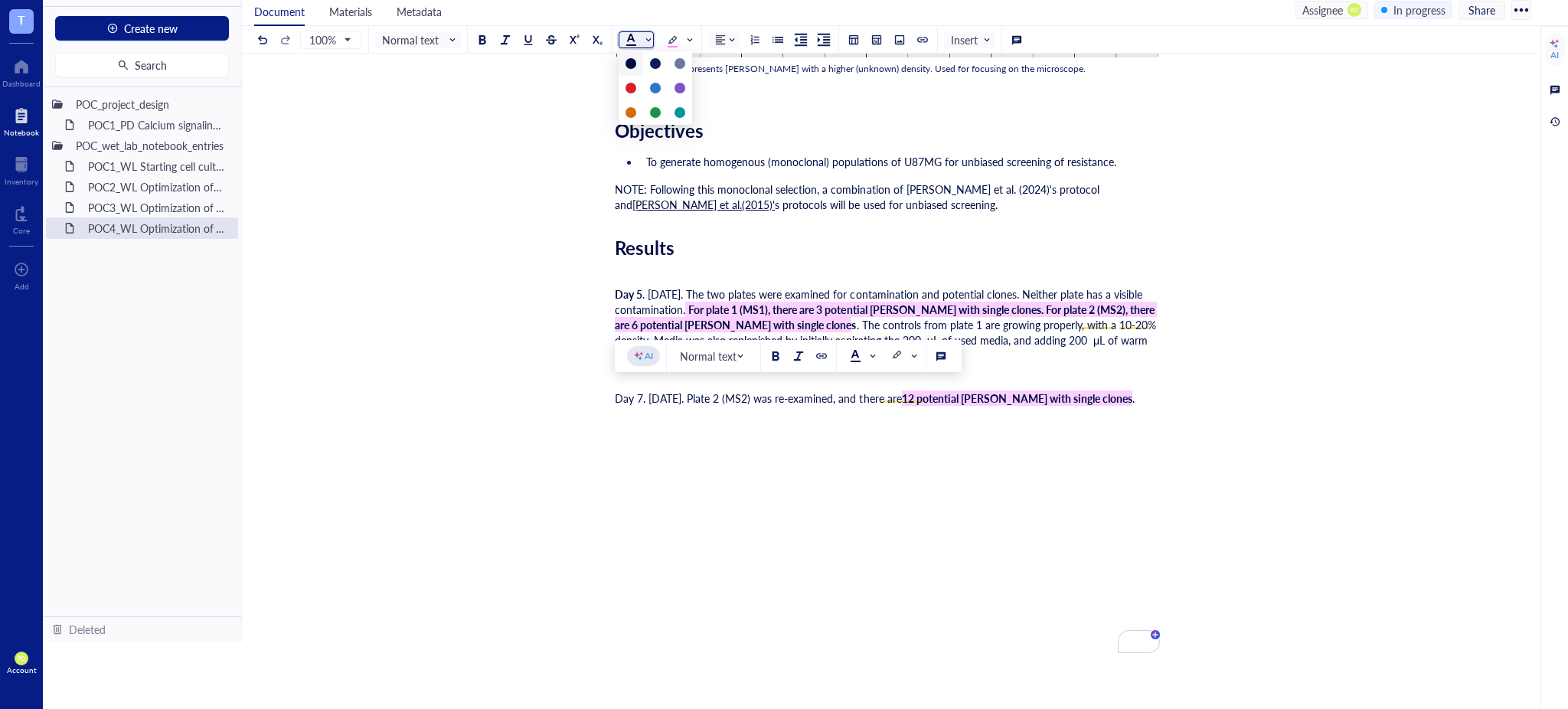
click at [630, 41] on div at bounding box center [630, 39] width 10 height 10
click at [482, 40] on div at bounding box center [482, 39] width 10 height 10
click at [765, 157] on span "To generate homogenous (monoclonal) populations of U87MG for unbiased screening…" at bounding box center [881, 161] width 470 height 15
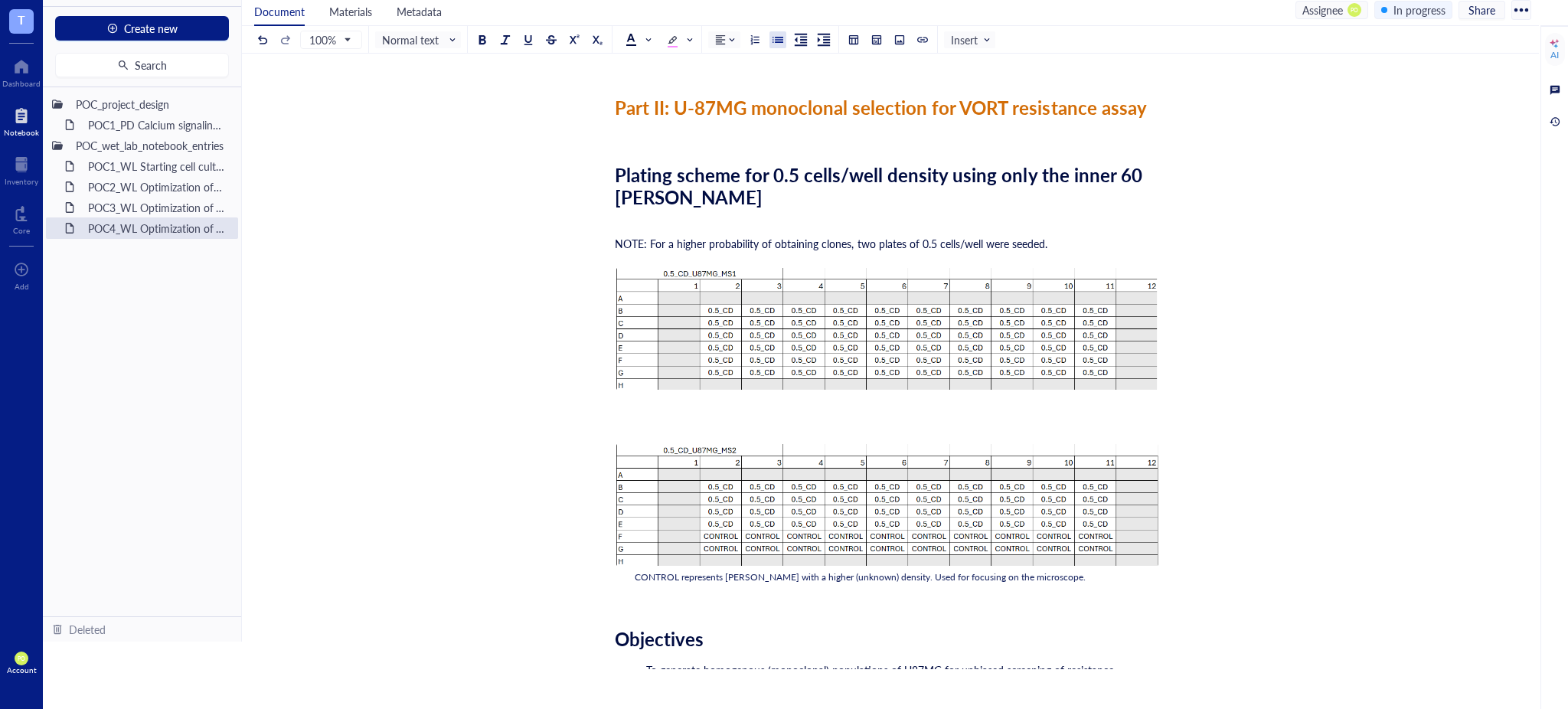
scroll to position [3343, 0]
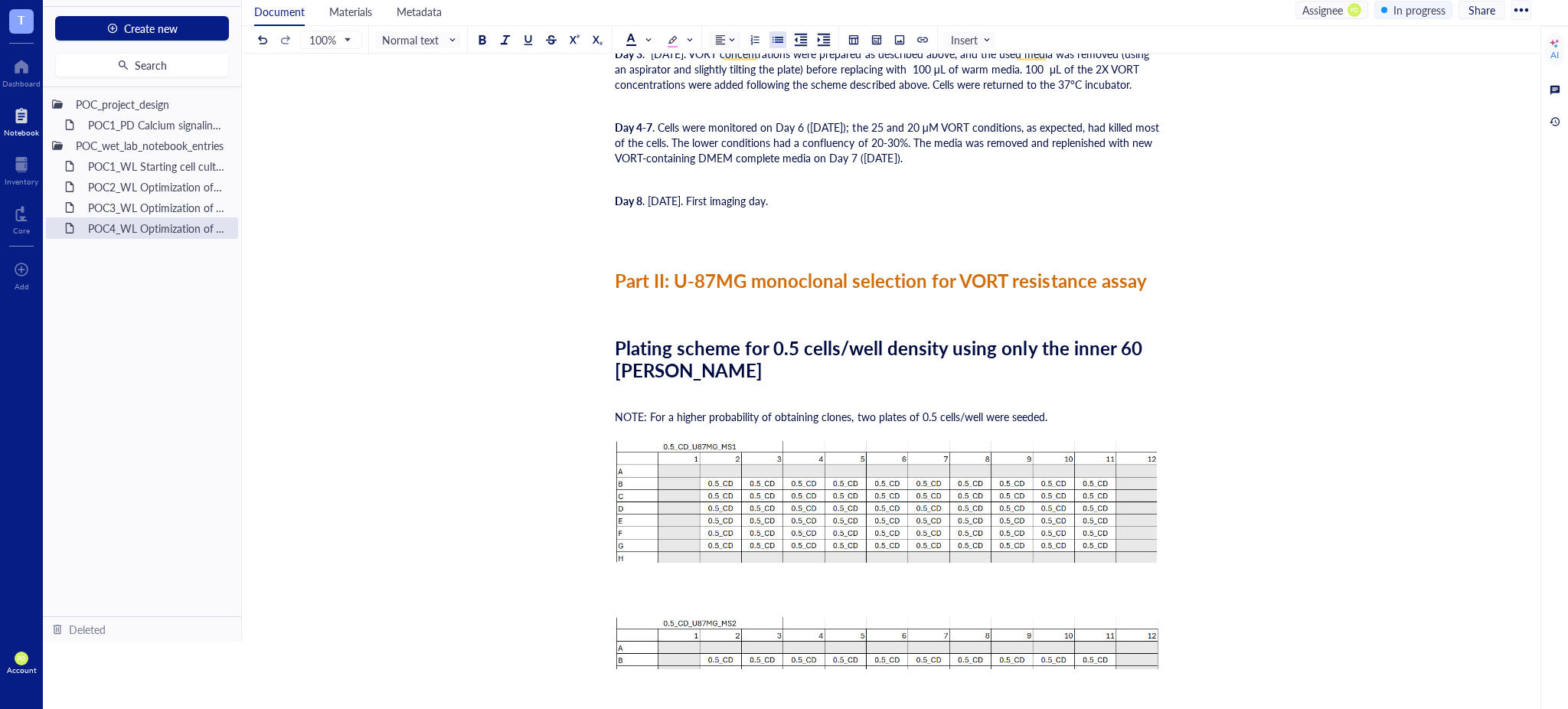
click at [616, 300] on div "﻿" at bounding box center [887, 305] width 545 height 15
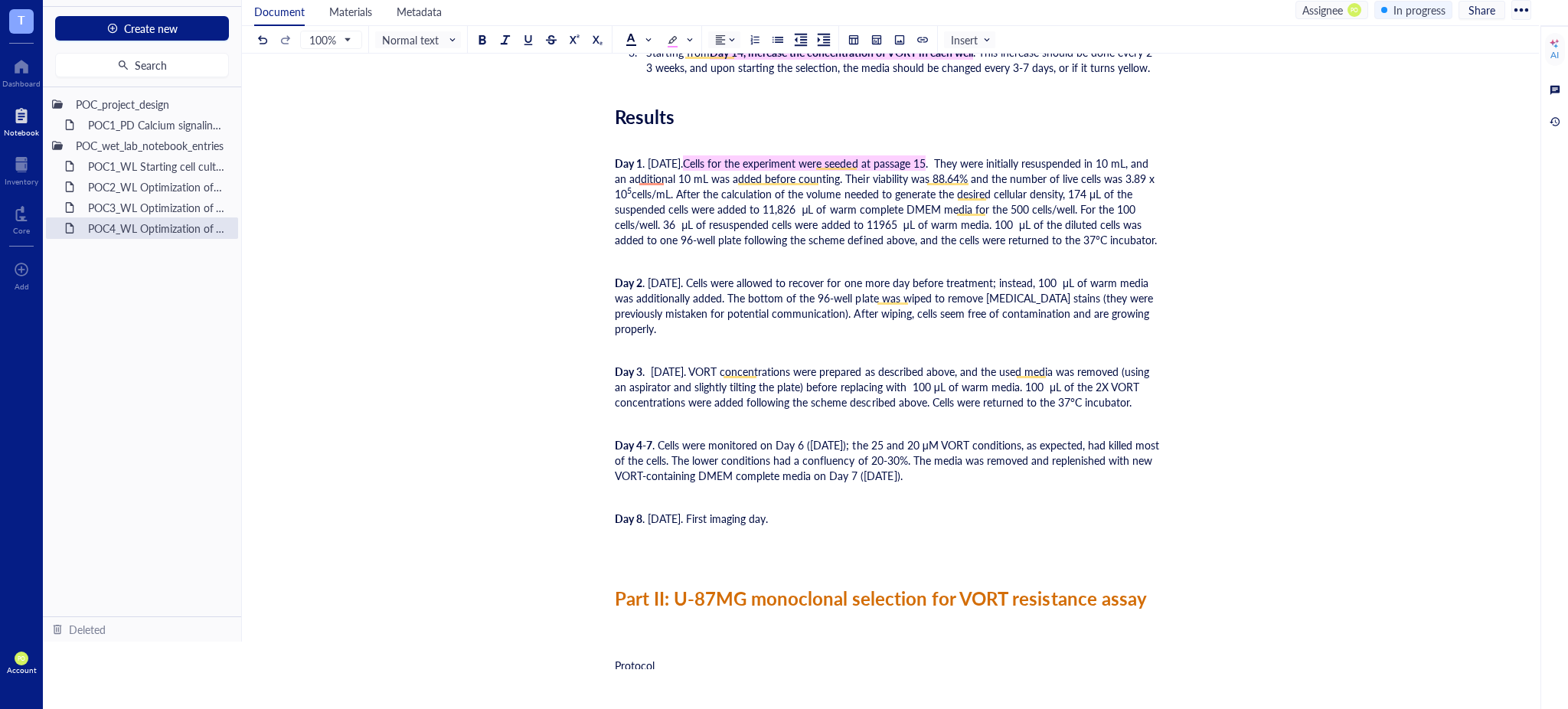
scroll to position [3047, 0]
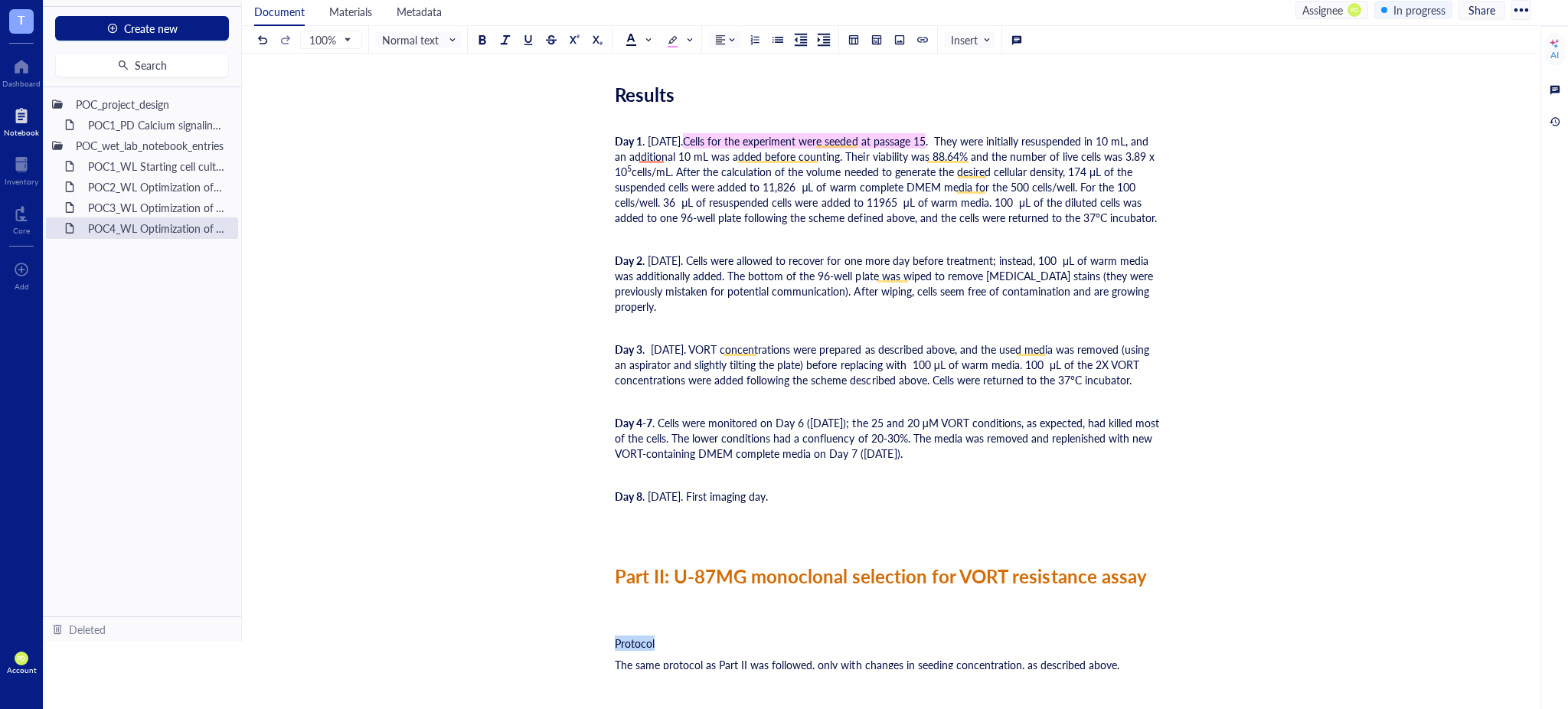
drag, startPoint x: 638, startPoint y: 638, endPoint x: 601, endPoint y: 636, distance: 37.1
click at [452, 45] on span "Normal text" at bounding box center [419, 40] width 75 height 14
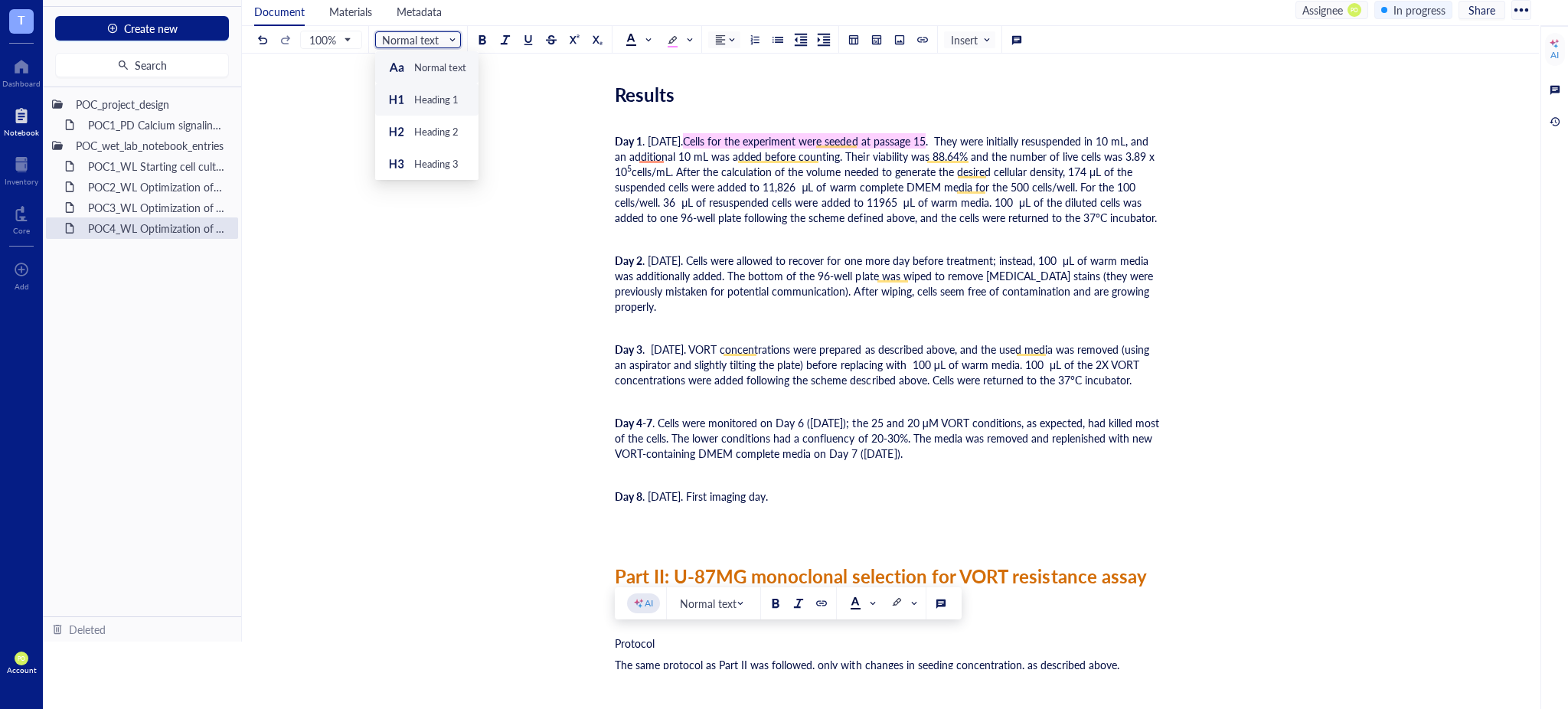
click at [434, 99] on div "Heading 1" at bounding box center [436, 100] width 45 height 14
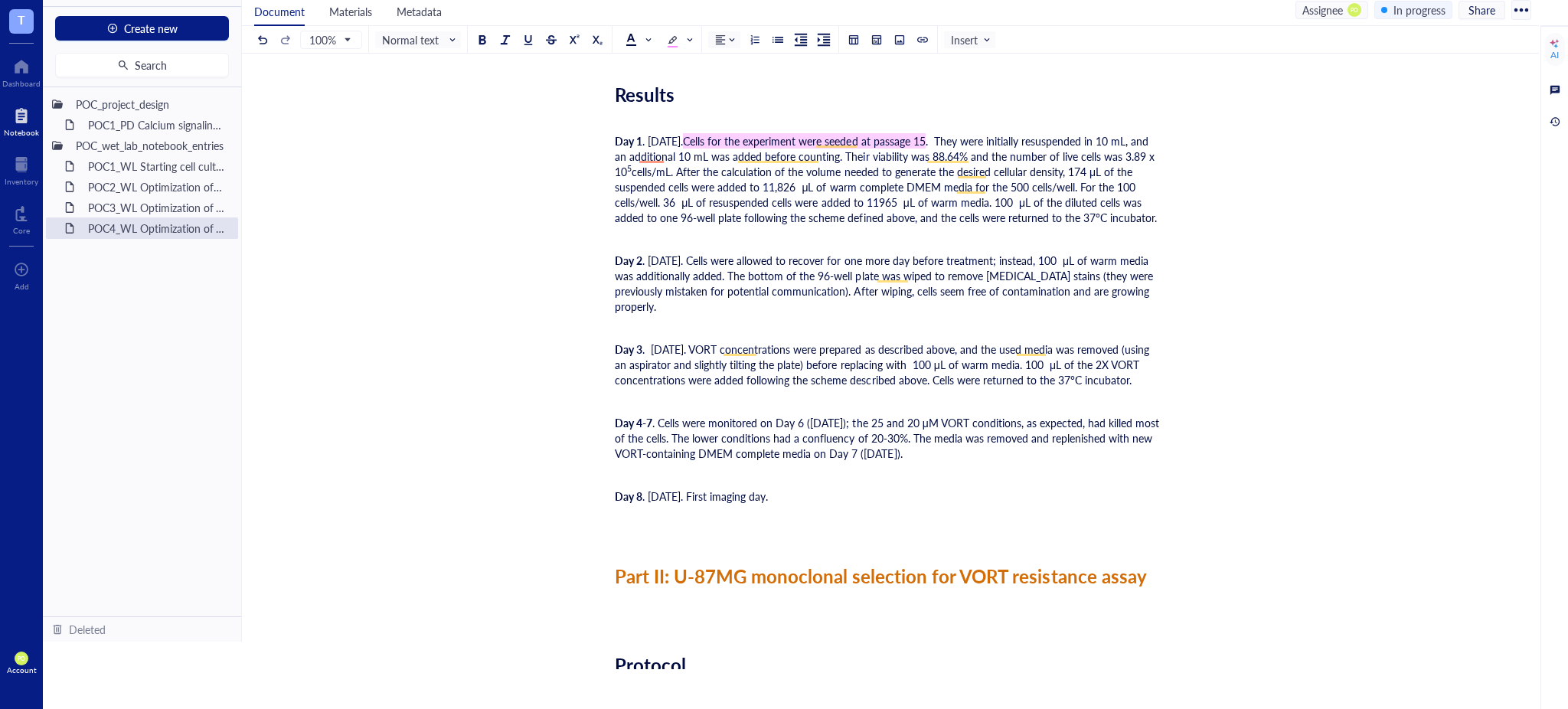
scroll to position [3387, 0]
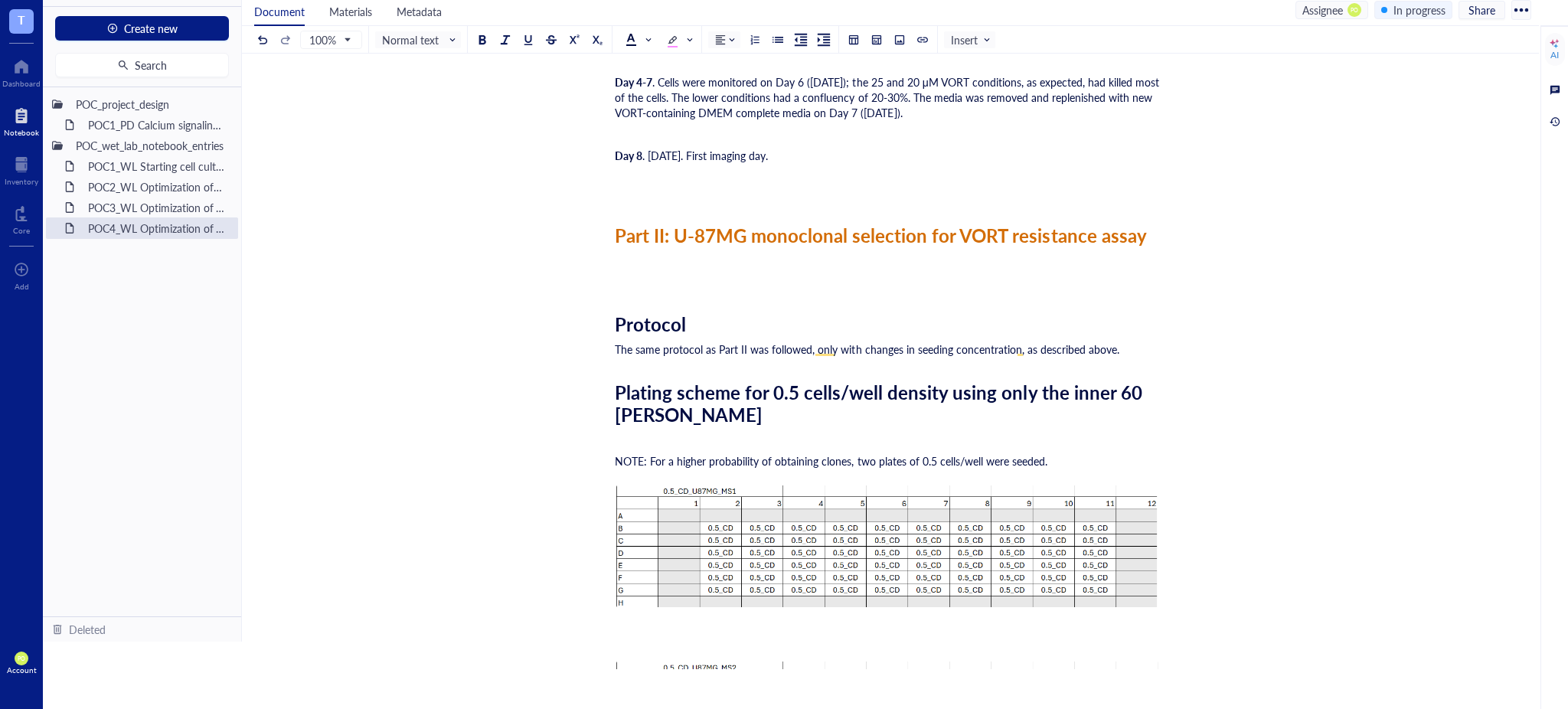
click at [919, 345] on span "The same protocol as Part II was followed, only with changes in seeding concent…" at bounding box center [867, 349] width 505 height 15
click at [1062, 346] on span "The same protocol as Part II was followed, only with changes in seeding concent…" at bounding box center [867, 349] width 505 height 15
click at [1125, 352] on div "The same protocol as Part II was followed, only with changes in seeding concent…" at bounding box center [887, 349] width 545 height 15
drag, startPoint x: 1133, startPoint y: 348, endPoint x: 549, endPoint y: 302, distance: 585.8
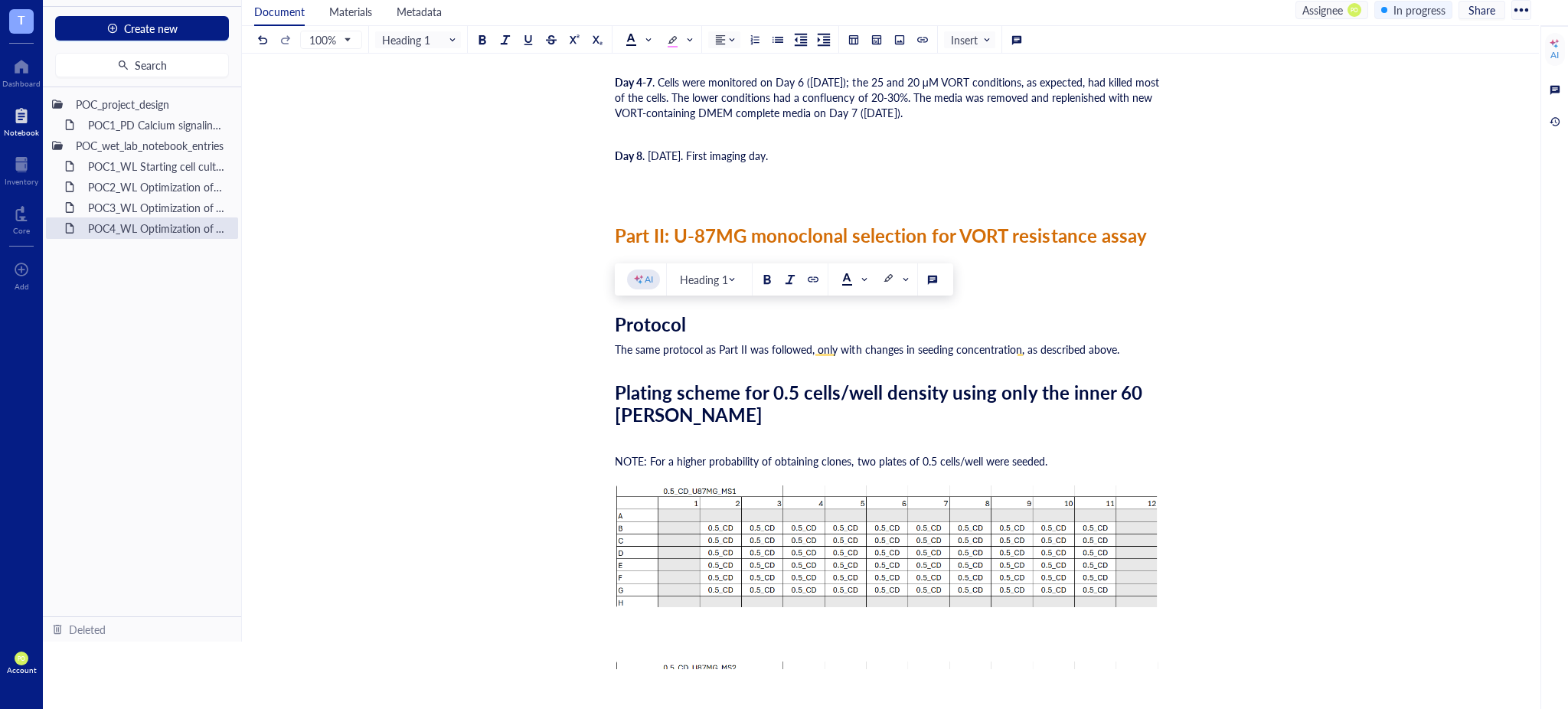
copy div "Protocol The same protocol as Part II was followed, only with changes in seedin…"
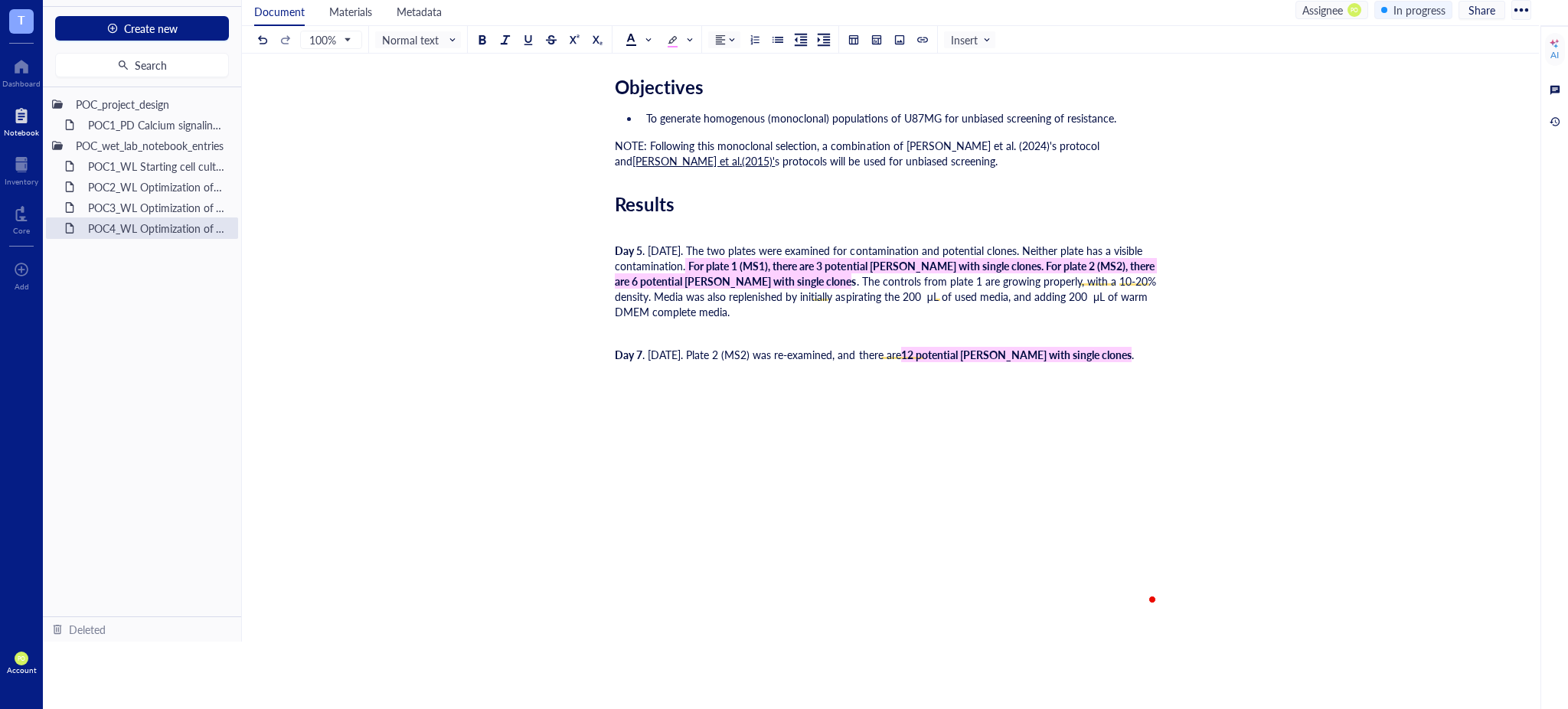
scroll to position [3729, 0]
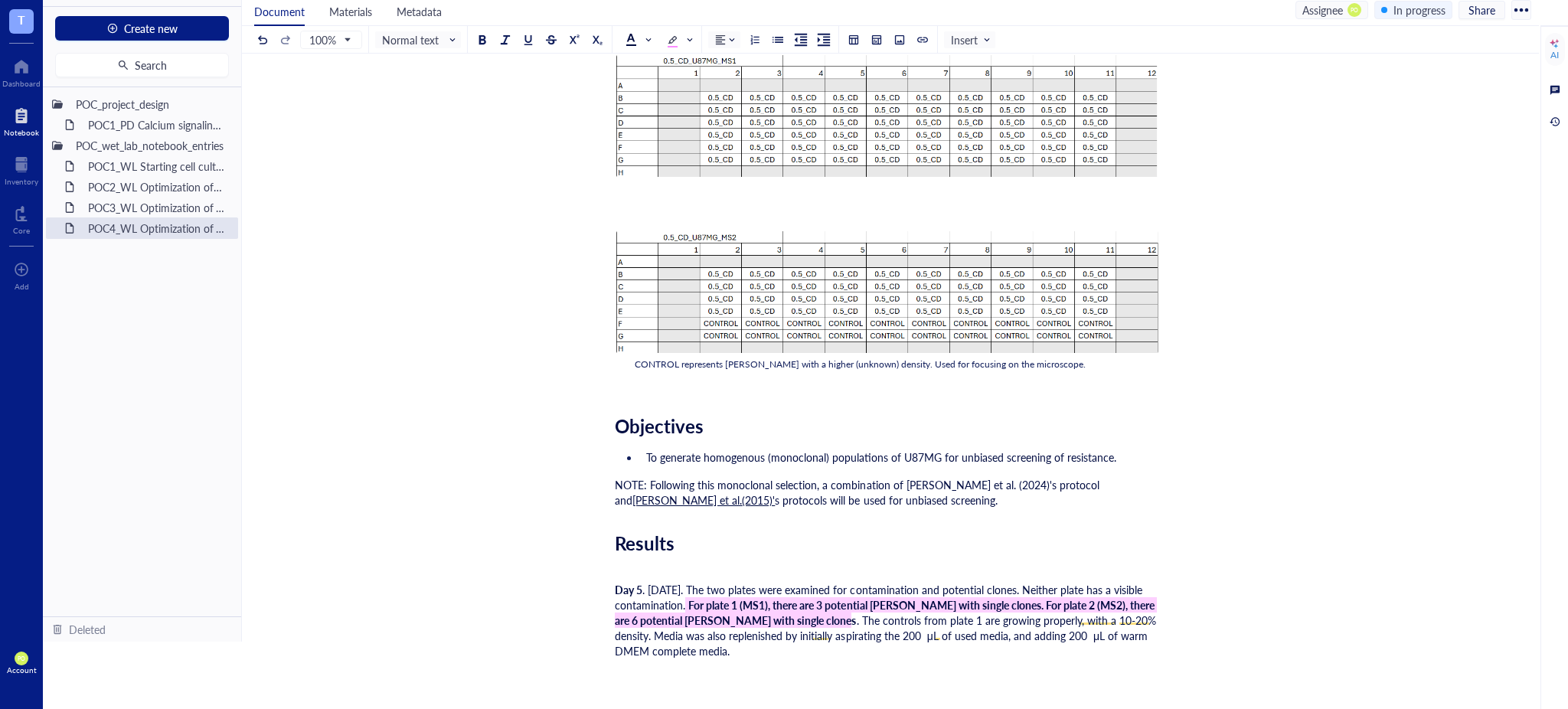
click at [650, 380] on div "﻿" at bounding box center [887, 383] width 545 height 15
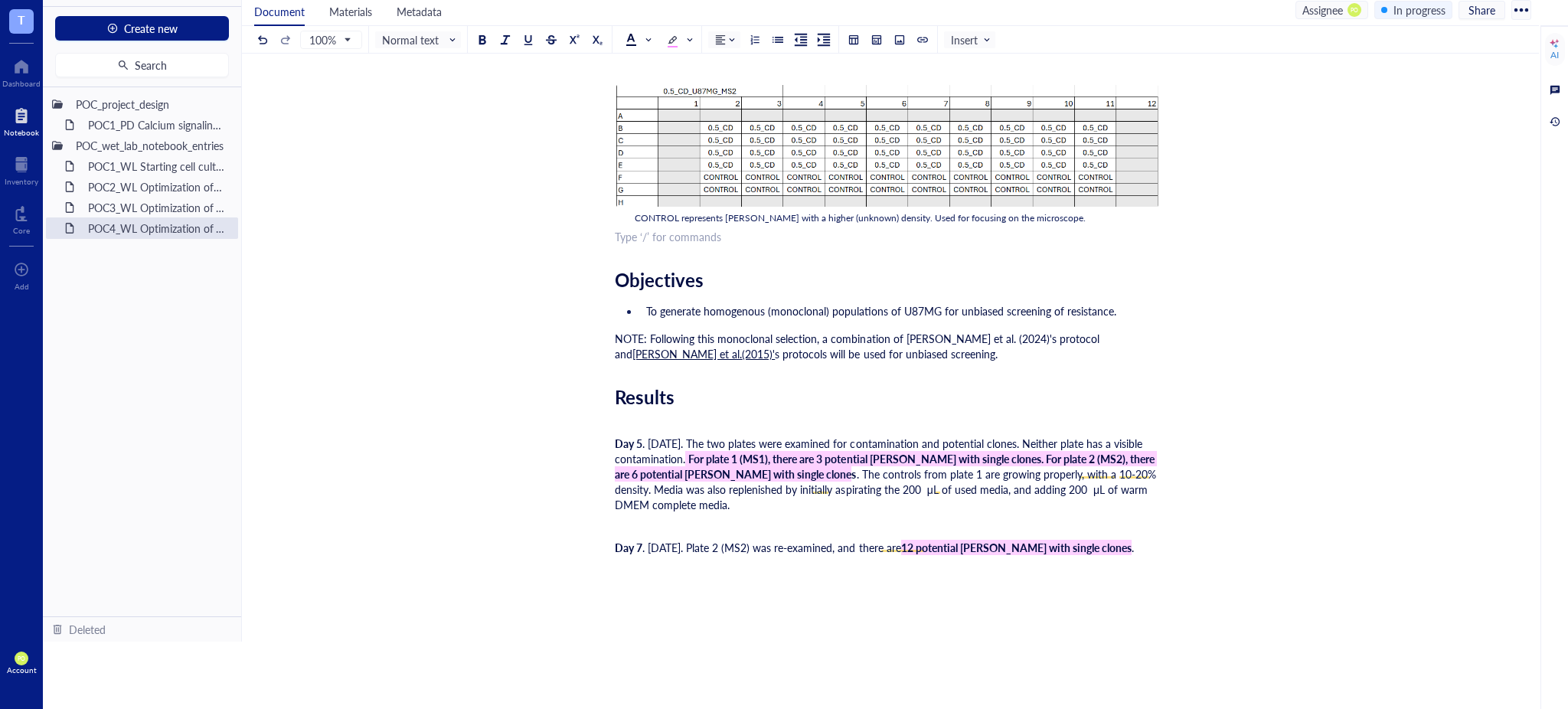
scroll to position [3899, 0]
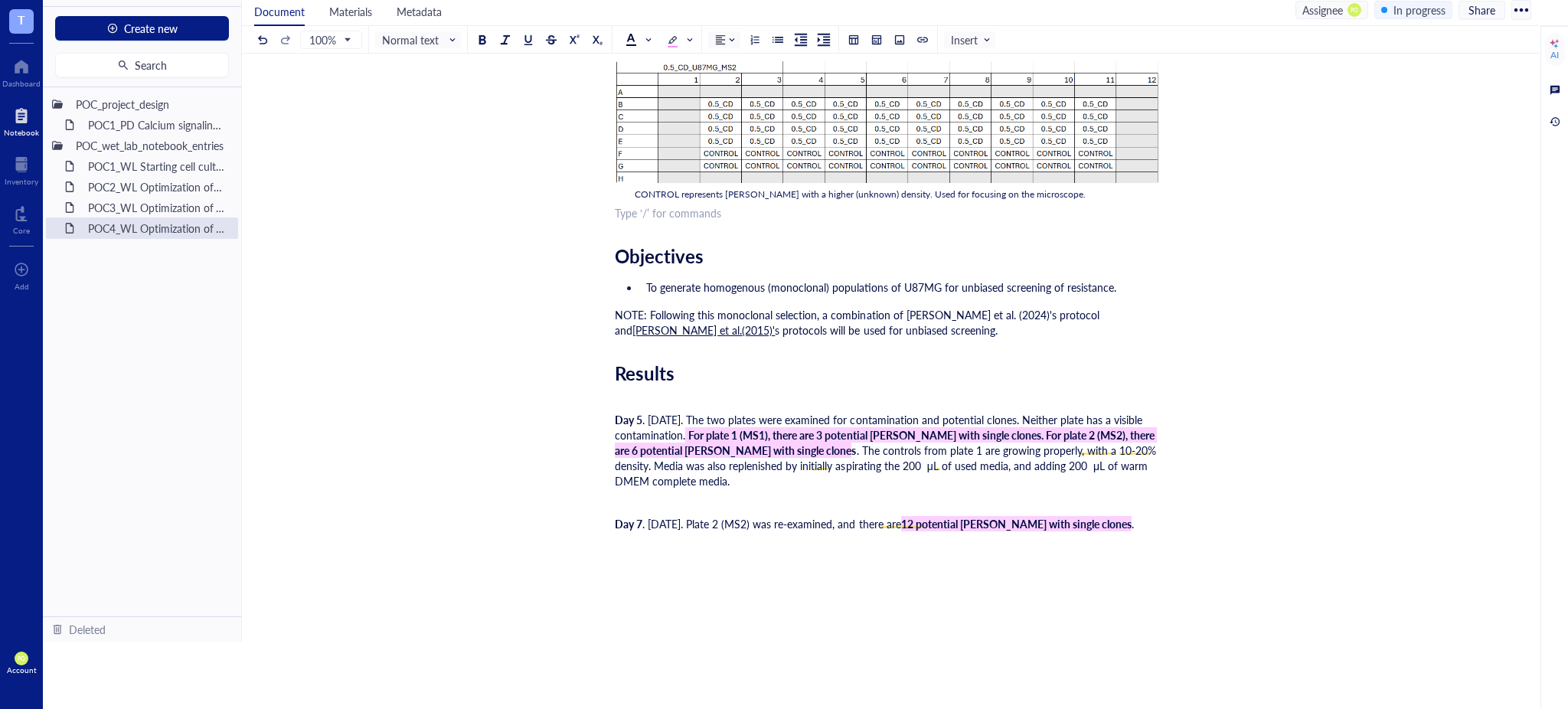
click at [915, 316] on span "NOTE: Following this monoclonal selection, a combination of [PERSON_NAME] et al…" at bounding box center [858, 323] width 488 height 30
click at [915, 324] on div "NOTE: Following this monoclonal selection, a combination of [PERSON_NAME] et al…" at bounding box center [887, 323] width 545 height 30
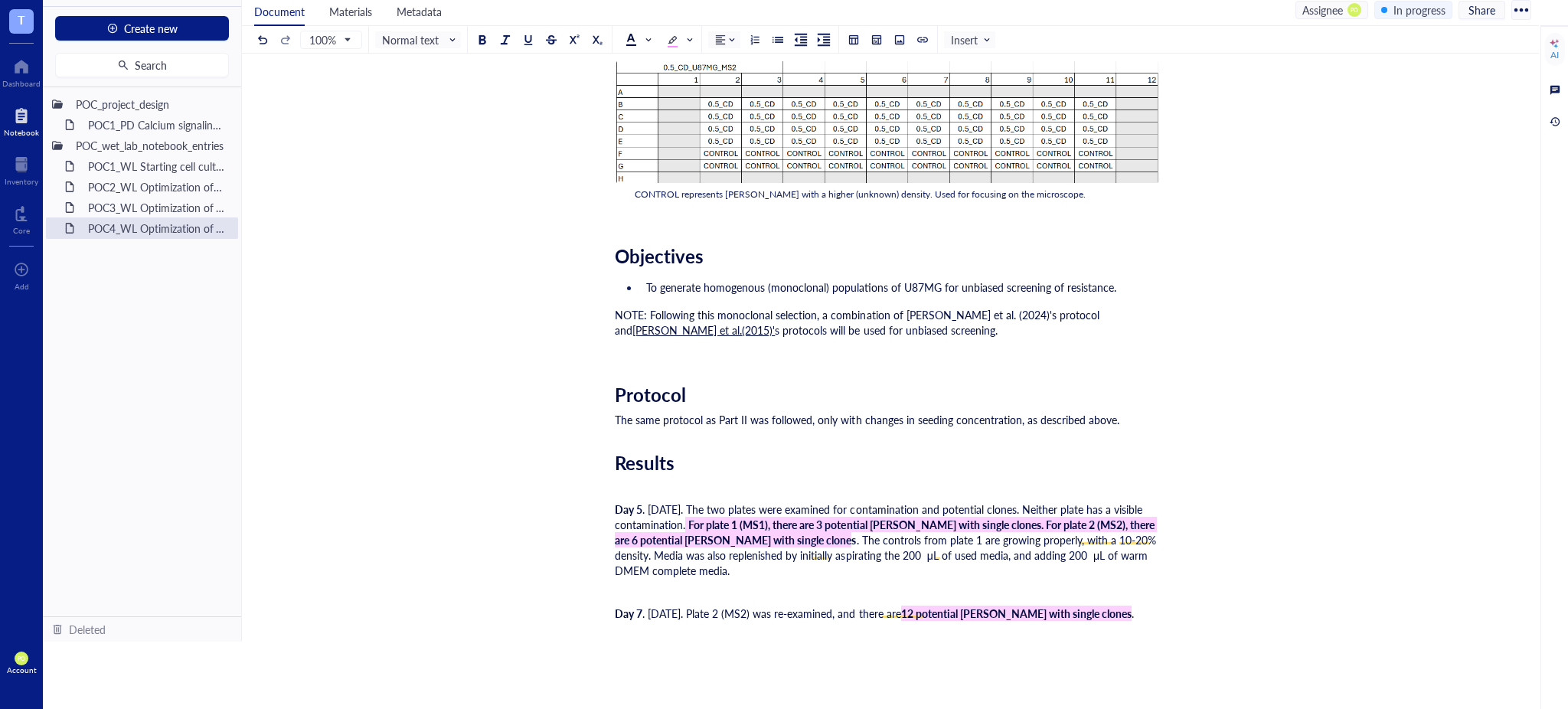
click at [748, 413] on span "The same protocol as Part II was followed, only with changes in seeding concent…" at bounding box center [867, 420] width 505 height 15
drag, startPoint x: 743, startPoint y: 414, endPoint x: 715, endPoint y: 411, distance: 28.2
click at [715, 412] on span "The same protocol as Part I was followed, only with changes in seeding concentr…" at bounding box center [865, 420] width 502 height 15
click at [650, 36] on span at bounding box center [637, 40] width 25 height 12
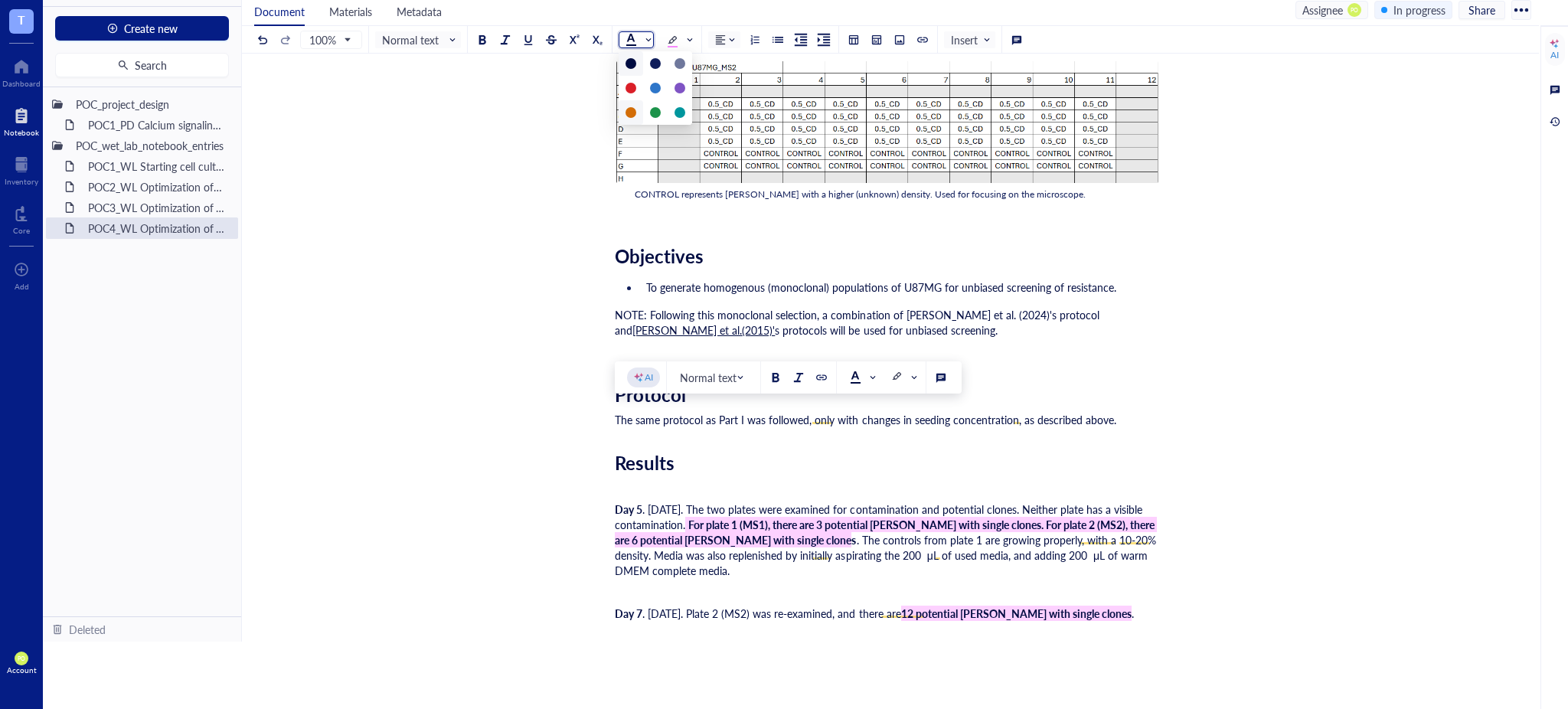
click at [625, 107] on div at bounding box center [631, 113] width 25 height 25
click at [488, 35] on button at bounding box center [483, 40] width 17 height 17
click at [1009, 462] on div "Results" at bounding box center [887, 462] width 545 height 22
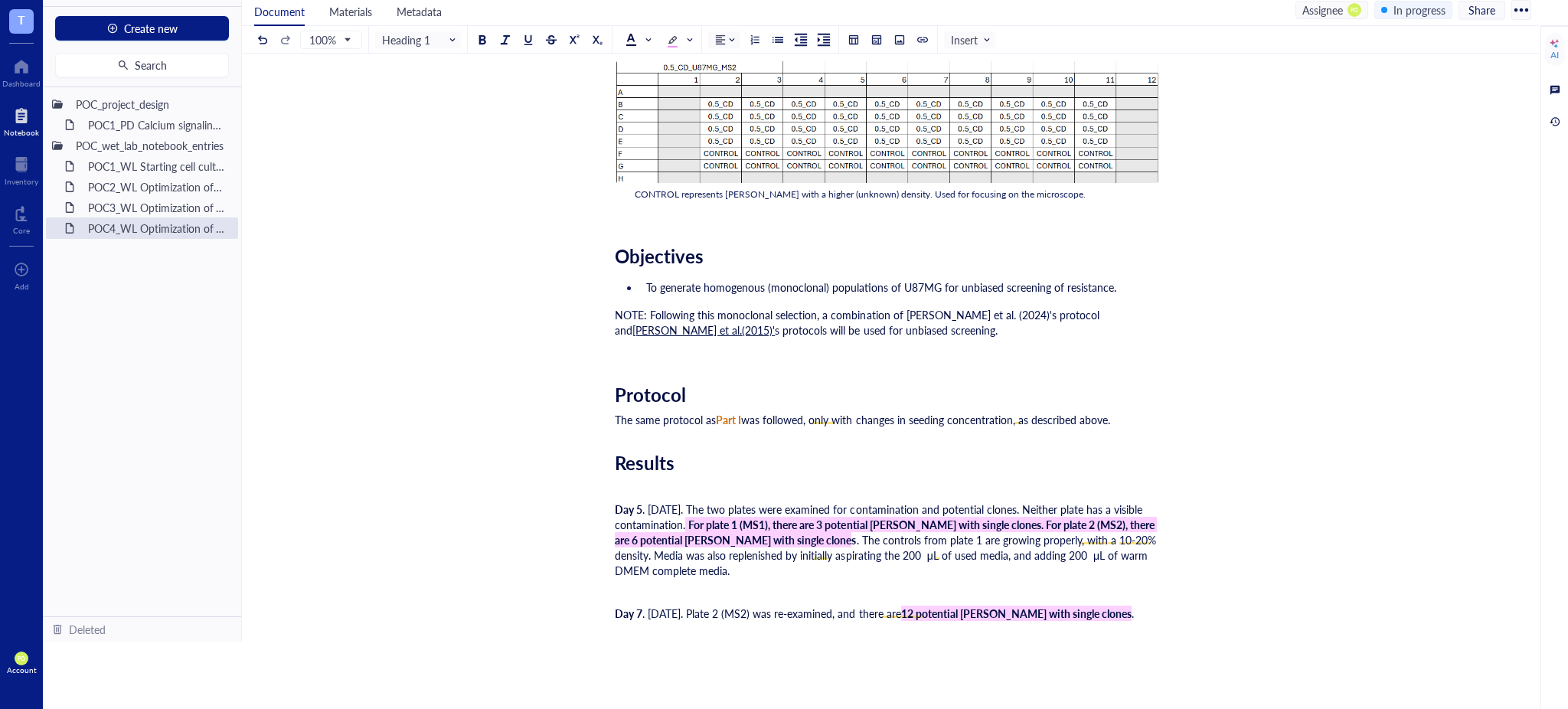
click at [1110, 412] on span "was followed, only with changes in seeding concentration, as described above." at bounding box center [925, 420] width 369 height 15
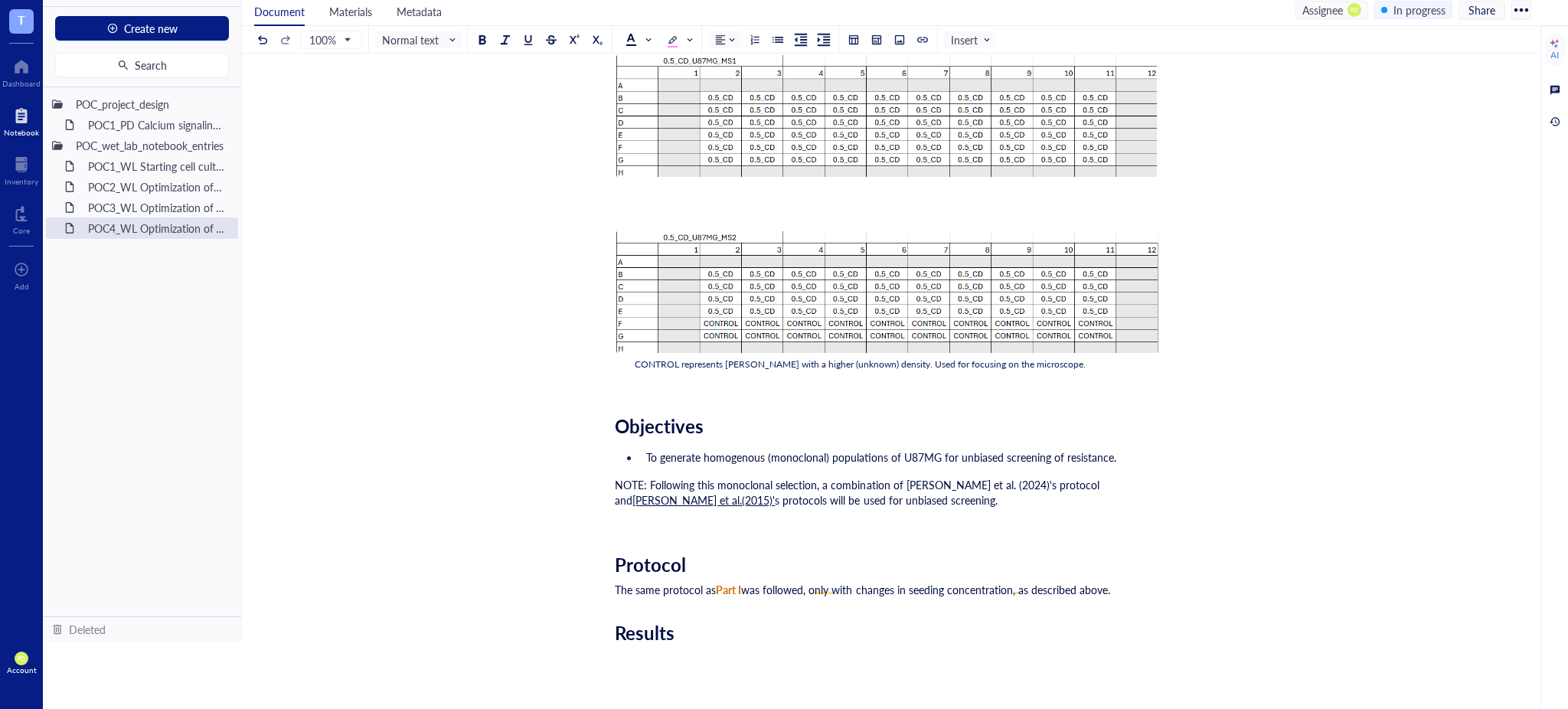
scroll to position [4068, 0]
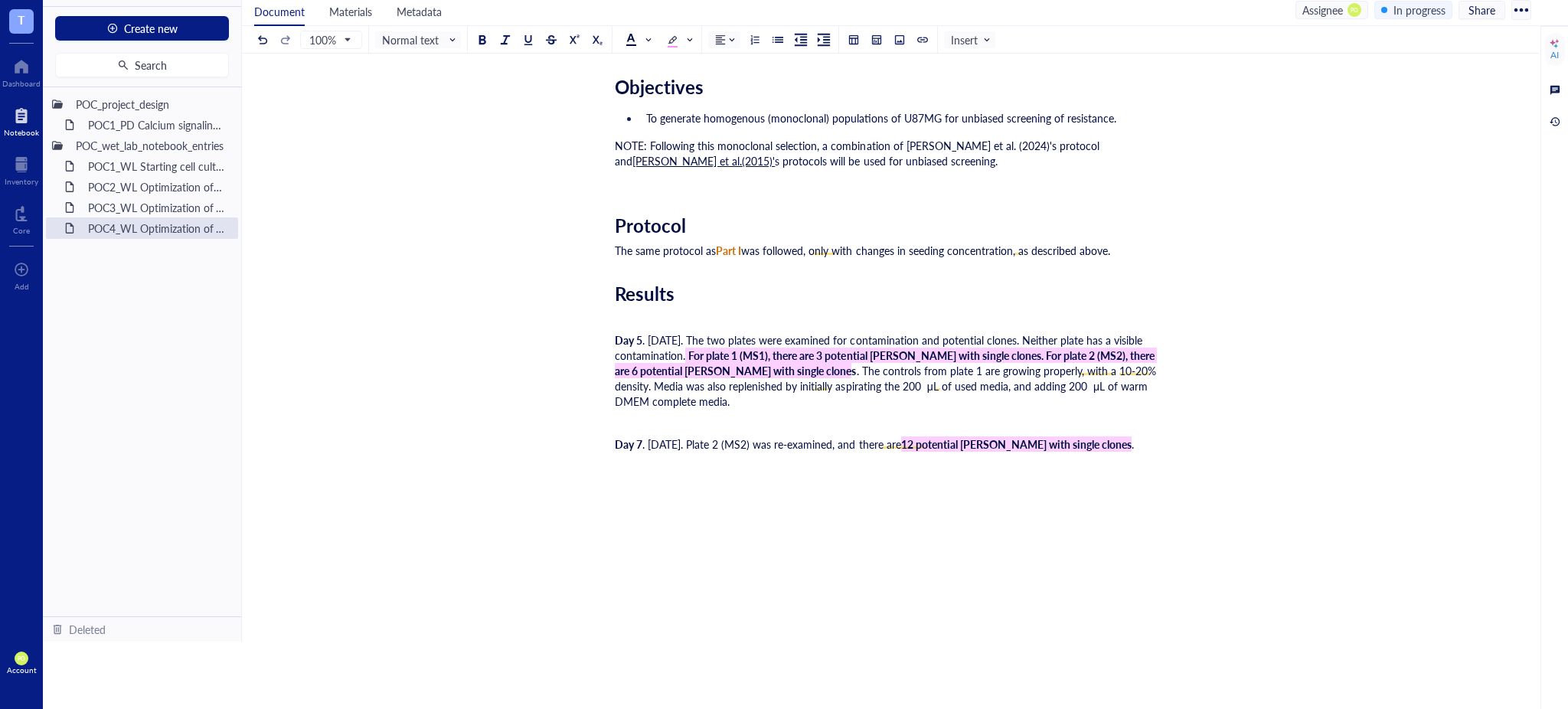
click at [716, 243] on span "Part I" at bounding box center [729, 251] width 26 height 15
click at [701, 244] on span "The same protocol as" at bounding box center [665, 251] width 101 height 15
click at [705, 244] on span "The same protocol as" at bounding box center [665, 251] width 101 height 15
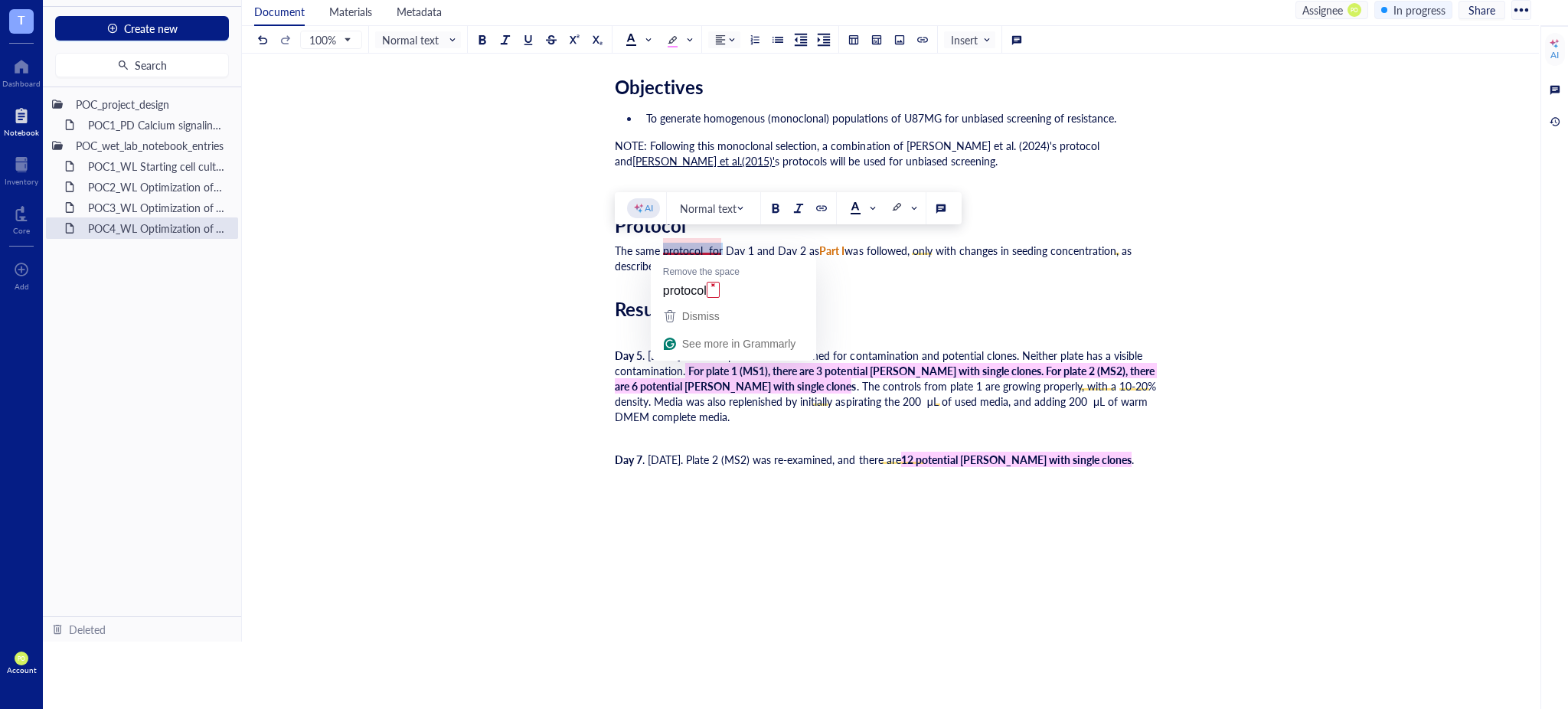
drag, startPoint x: 721, startPoint y: 238, endPoint x: 663, endPoint y: 240, distance: 58.0
click at [663, 243] on span "The same protocol for Day 1 and Day 2 as" at bounding box center [717, 251] width 205 height 15
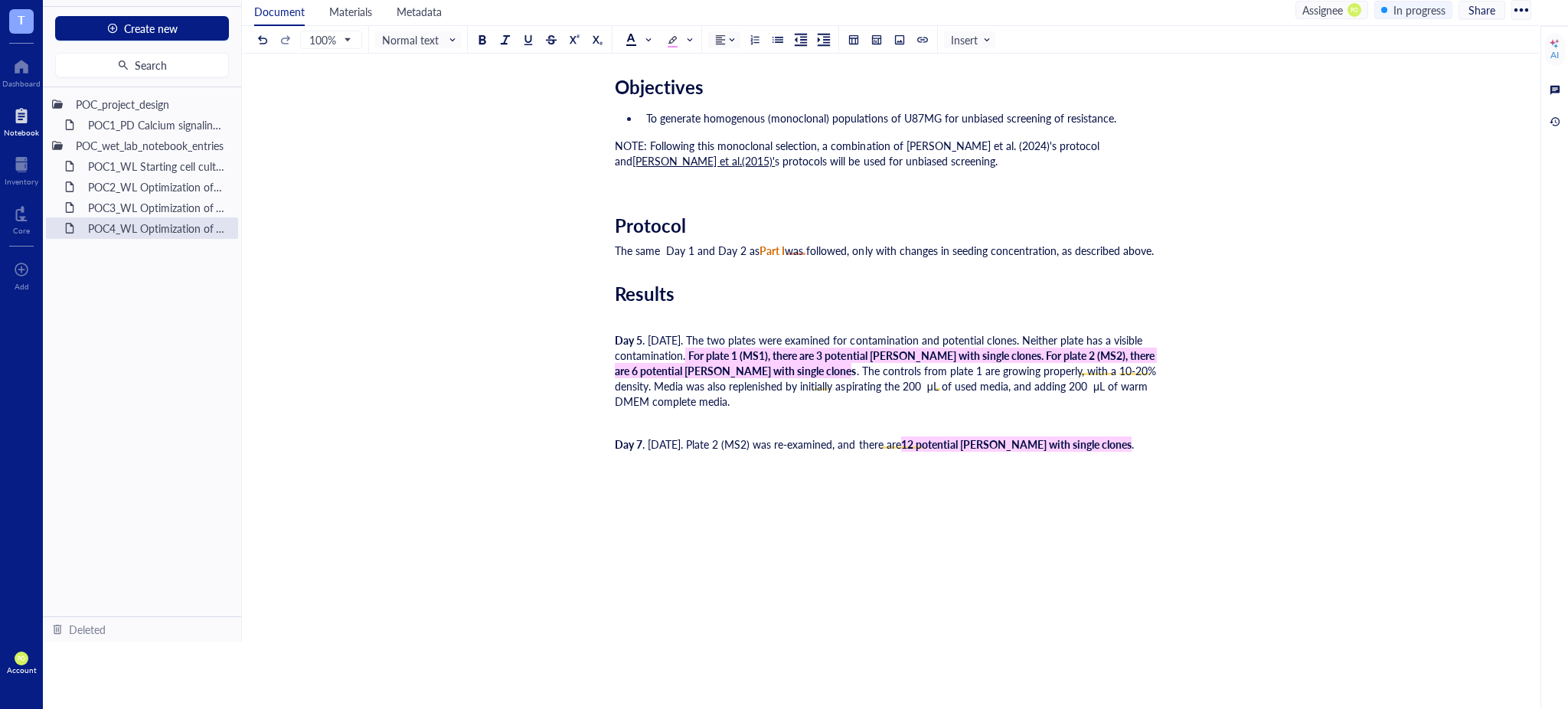
click at [745, 249] on span "The same Day 1 and Day 2 as" at bounding box center [687, 251] width 145 height 15
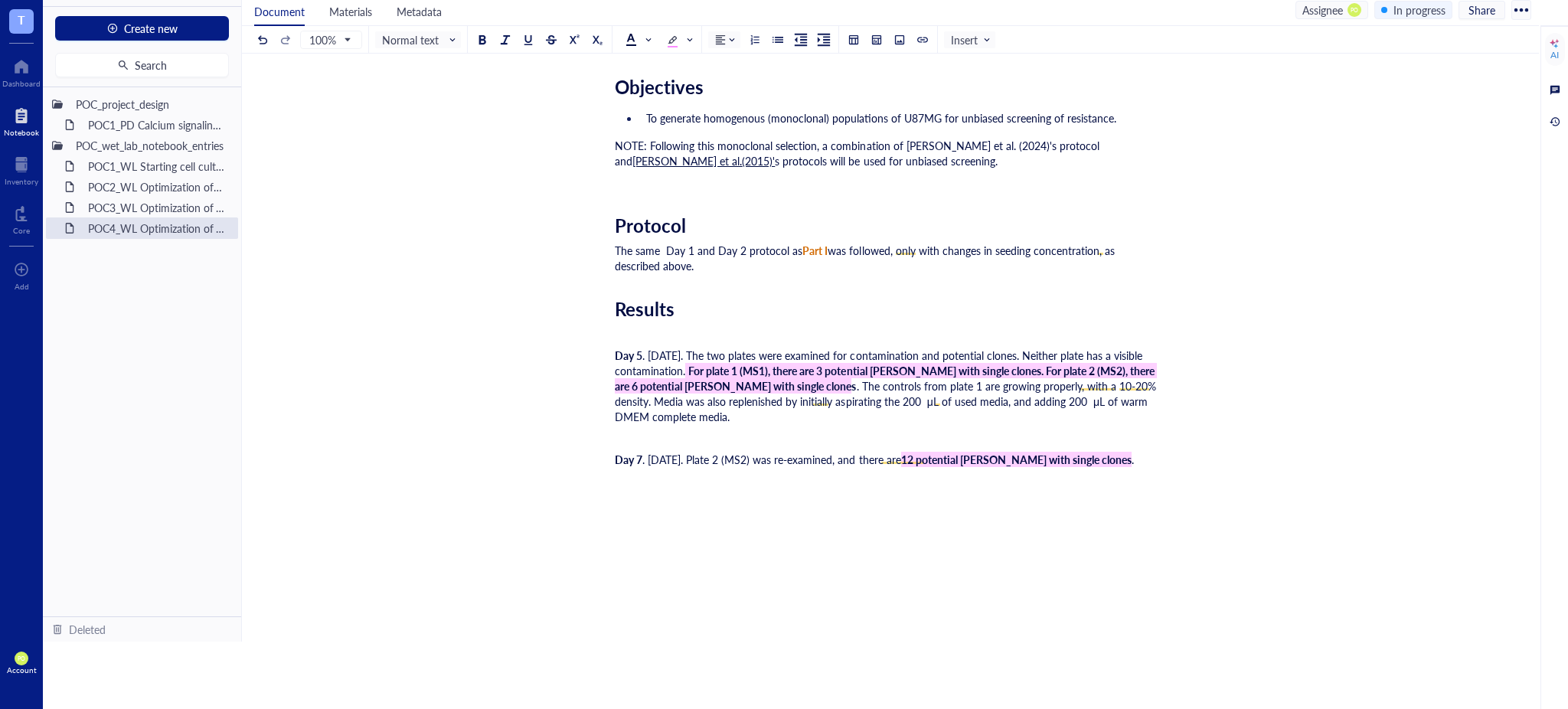
click at [720, 258] on div "The same Day 1 and Day 2 protocol as Part I was followed, only with changes in …" at bounding box center [887, 258] width 545 height 30
click at [708, 217] on div "Protocol" at bounding box center [887, 225] width 545 height 22
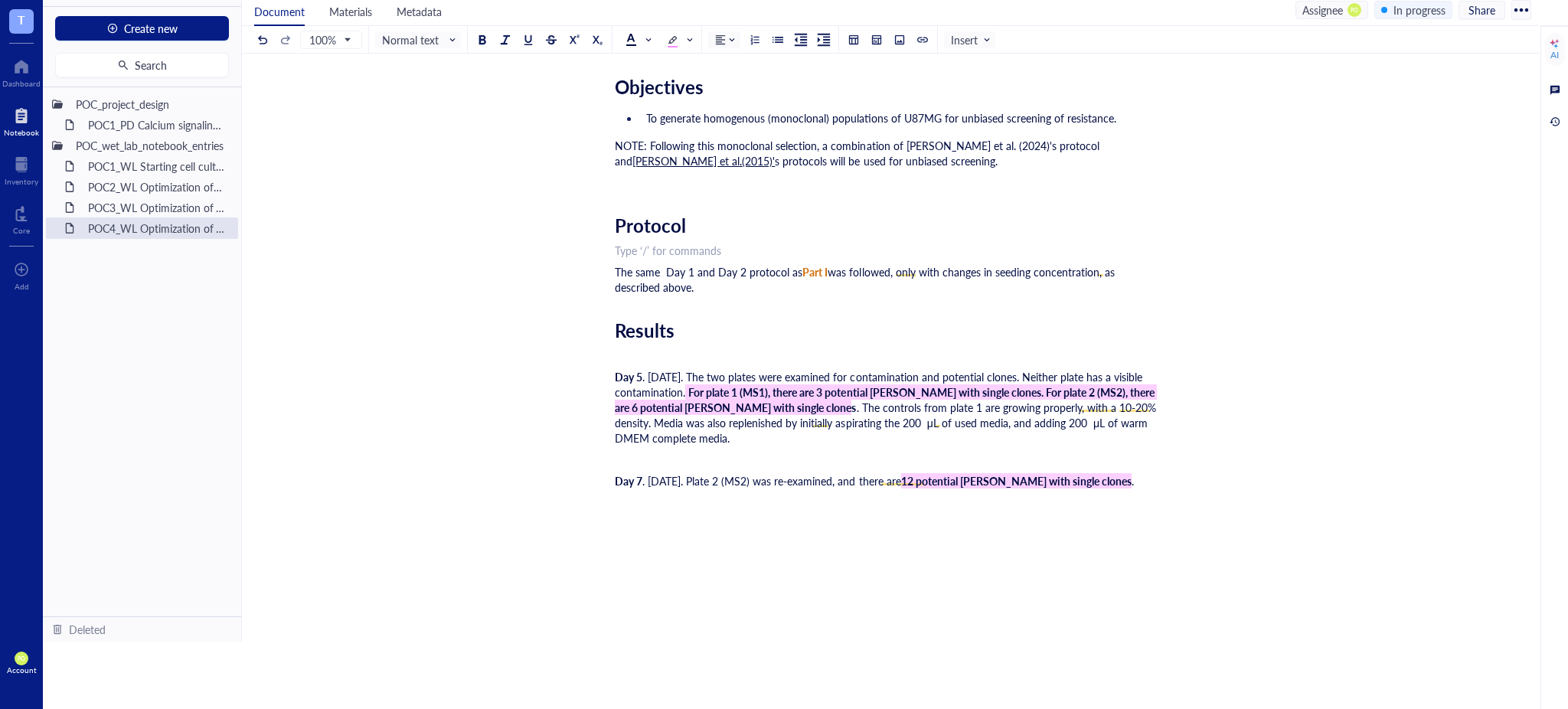
click at [729, 279] on div "The same Day 1 and Day 2 protocol as Part I was followed, only with changes in …" at bounding box center [887, 279] width 545 height 30
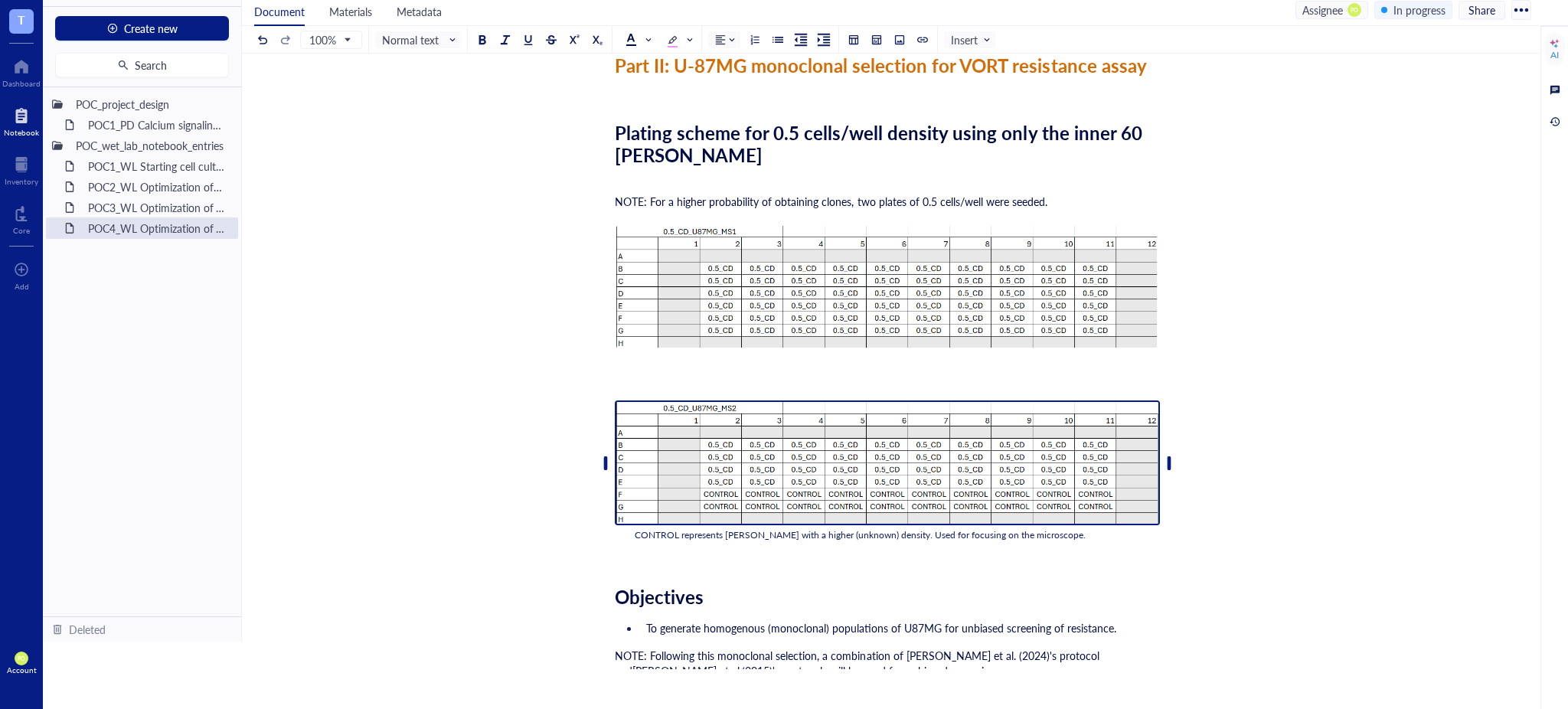
scroll to position [3899, 0]
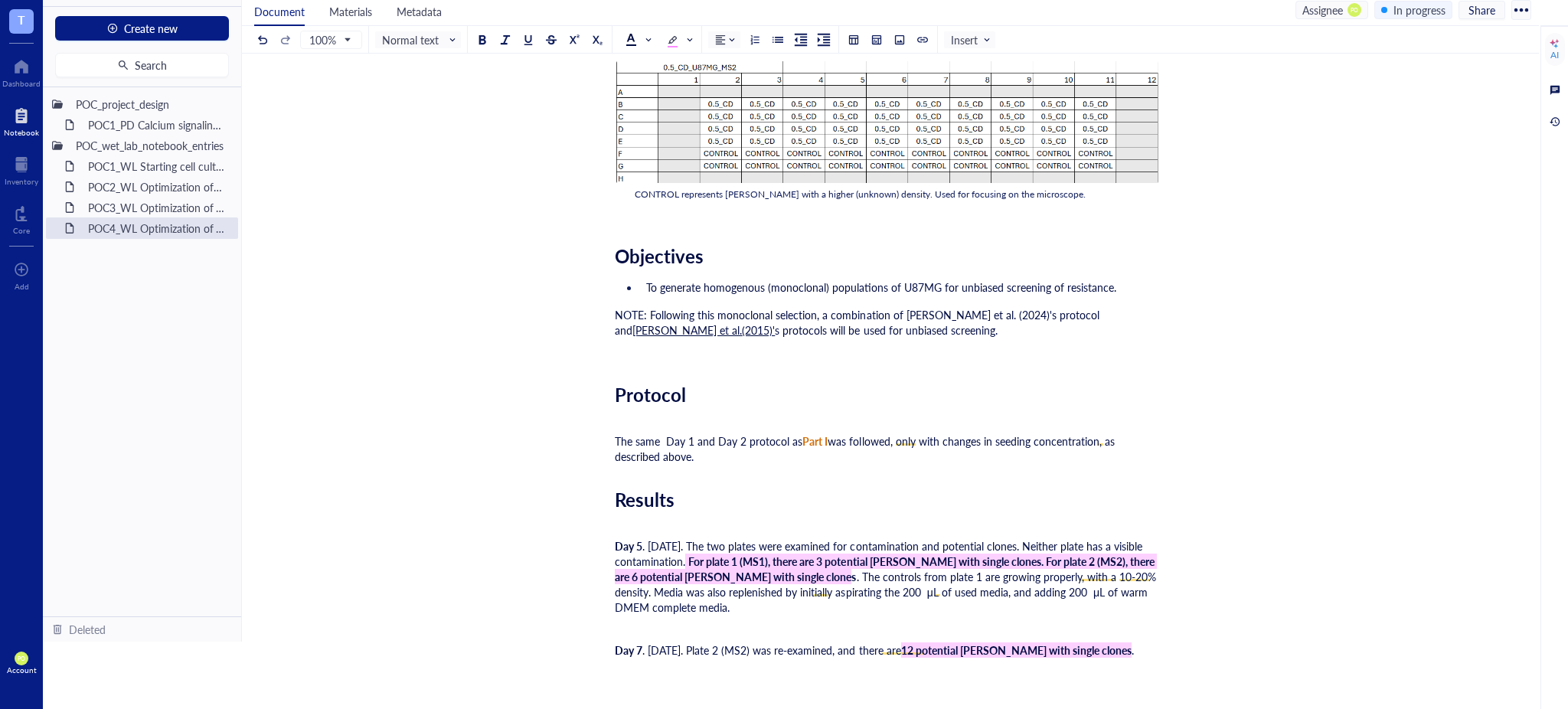
click at [847, 435] on span "was followed, only with changes in seeding concentration, as described above." at bounding box center [866, 449] width 503 height 30
click at [873, 438] on span "followed, only with changes in seeding concentration, as described above." at bounding box center [879, 449] width 530 height 30
click at [829, 436] on span "follow, only with changes in seeding concentration, as described above." at bounding box center [874, 449] width 518 height 30
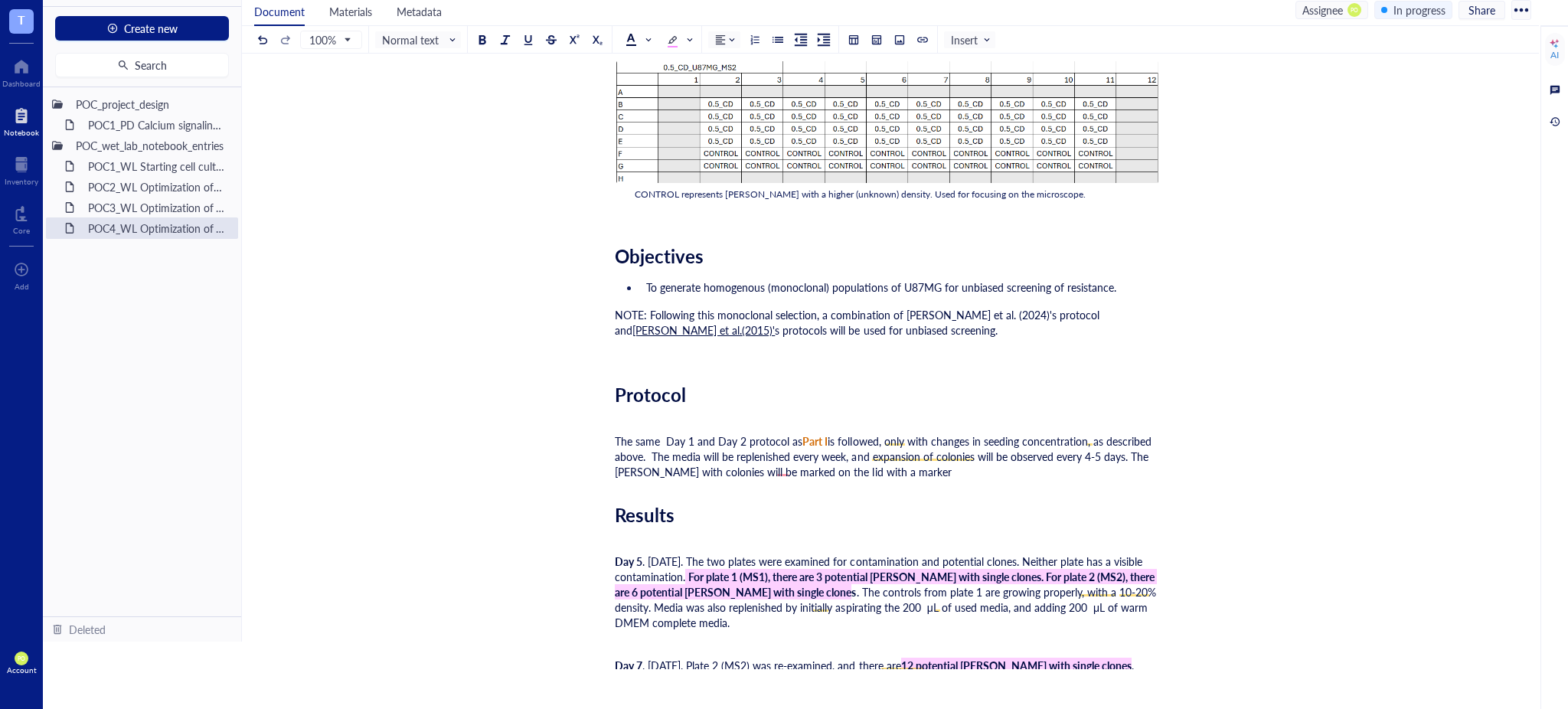
click at [902, 471] on div "The same Day 1 and Day 2 protocol as Part I is followed, only with changes in s…" at bounding box center [887, 457] width 545 height 46
drag, startPoint x: 1137, startPoint y: 455, endPoint x: 1144, endPoint y: 465, distance: 12.2
click at [1144, 465] on div "The same Day 1 and Day 2 protocol as Part I is followed, only with changes in s…" at bounding box center [887, 457] width 545 height 46
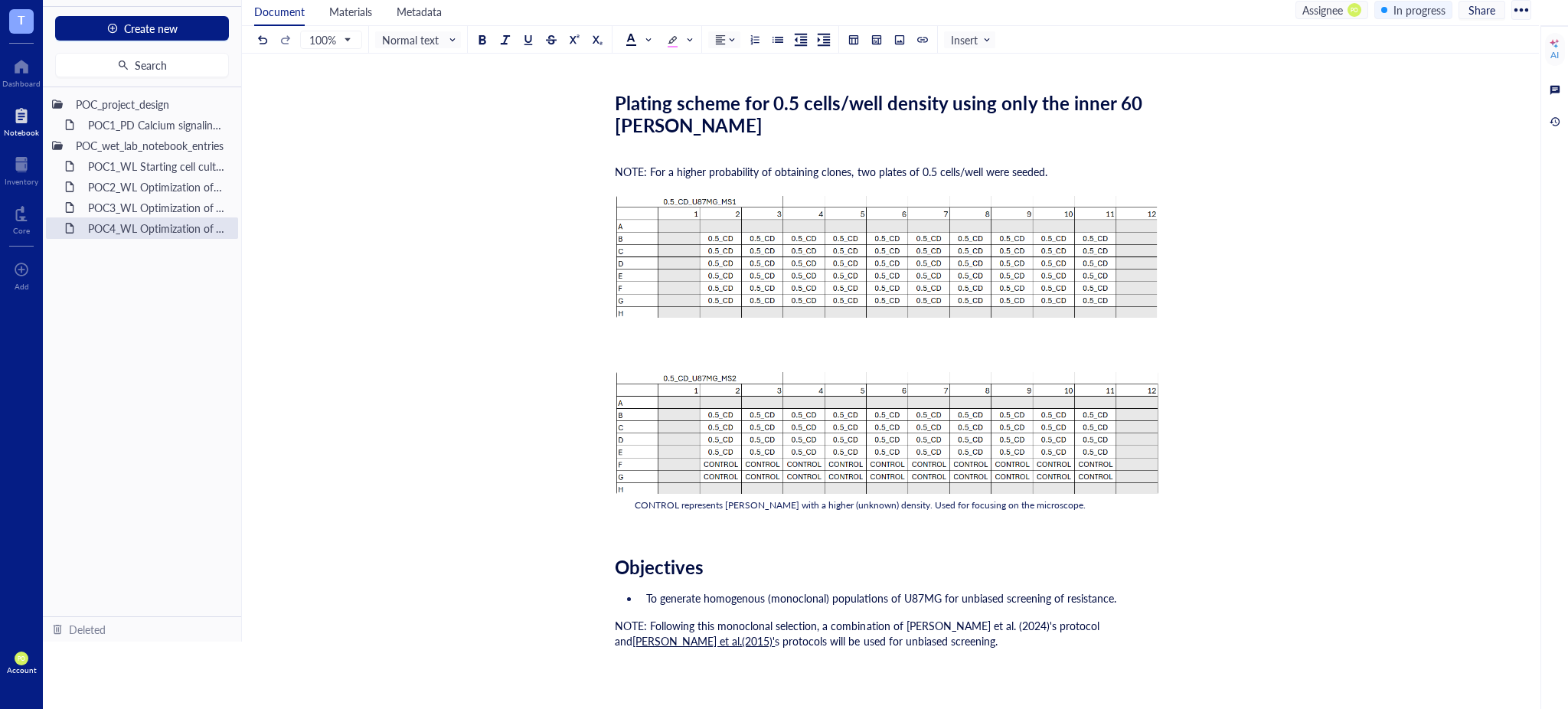
scroll to position [3515, 0]
